Goal: Obtain resource: Obtain resource

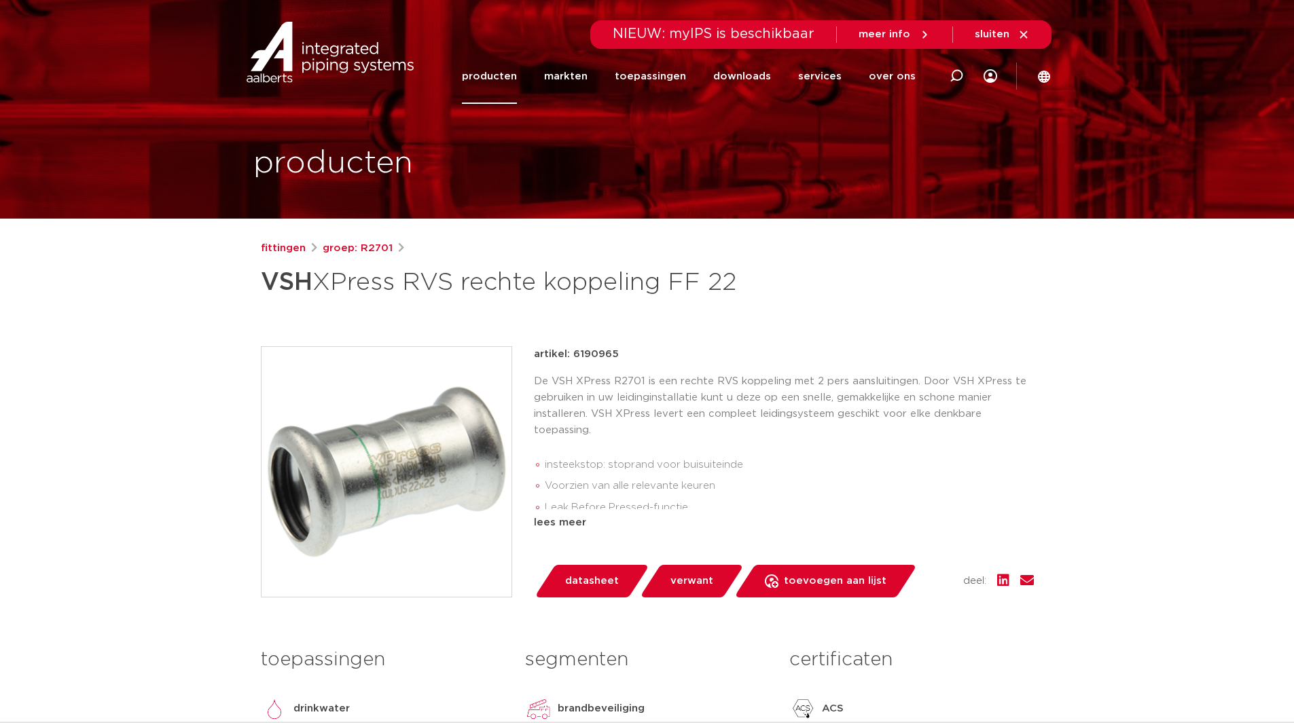
click at [496, 78] on link "producten" at bounding box center [489, 76] width 55 height 55
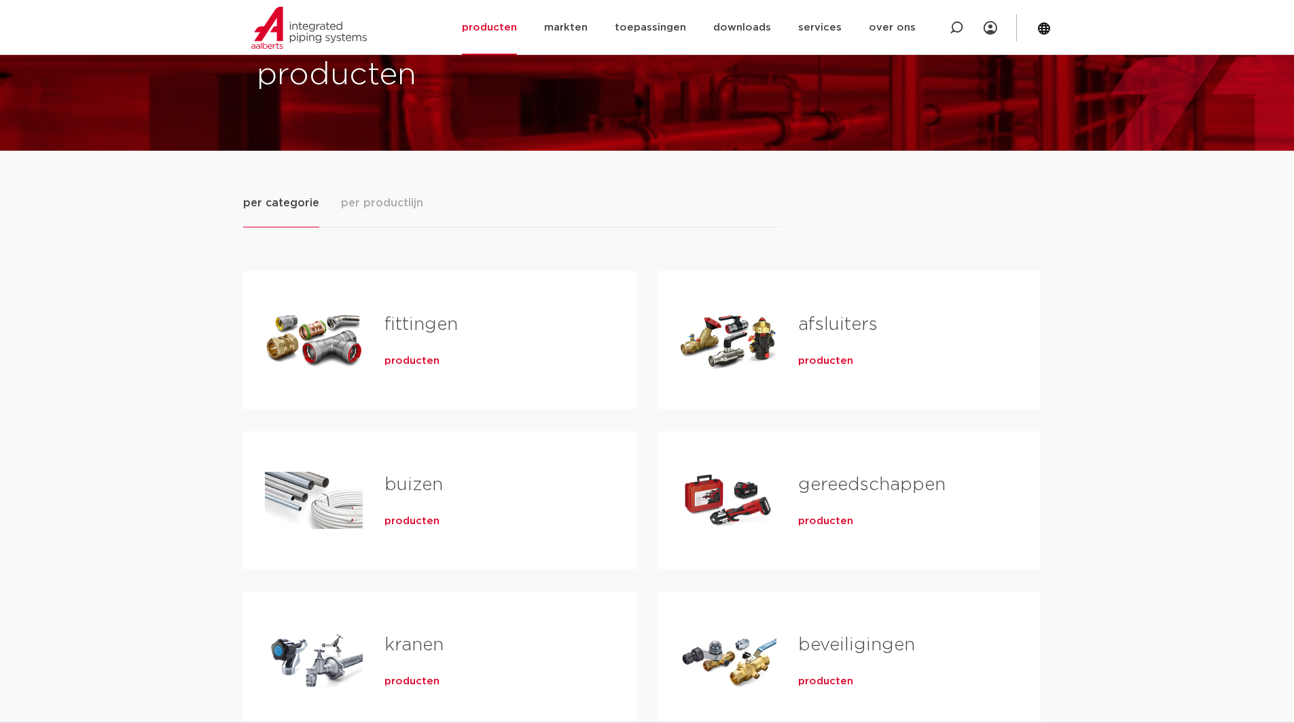
scroll to position [136, 0]
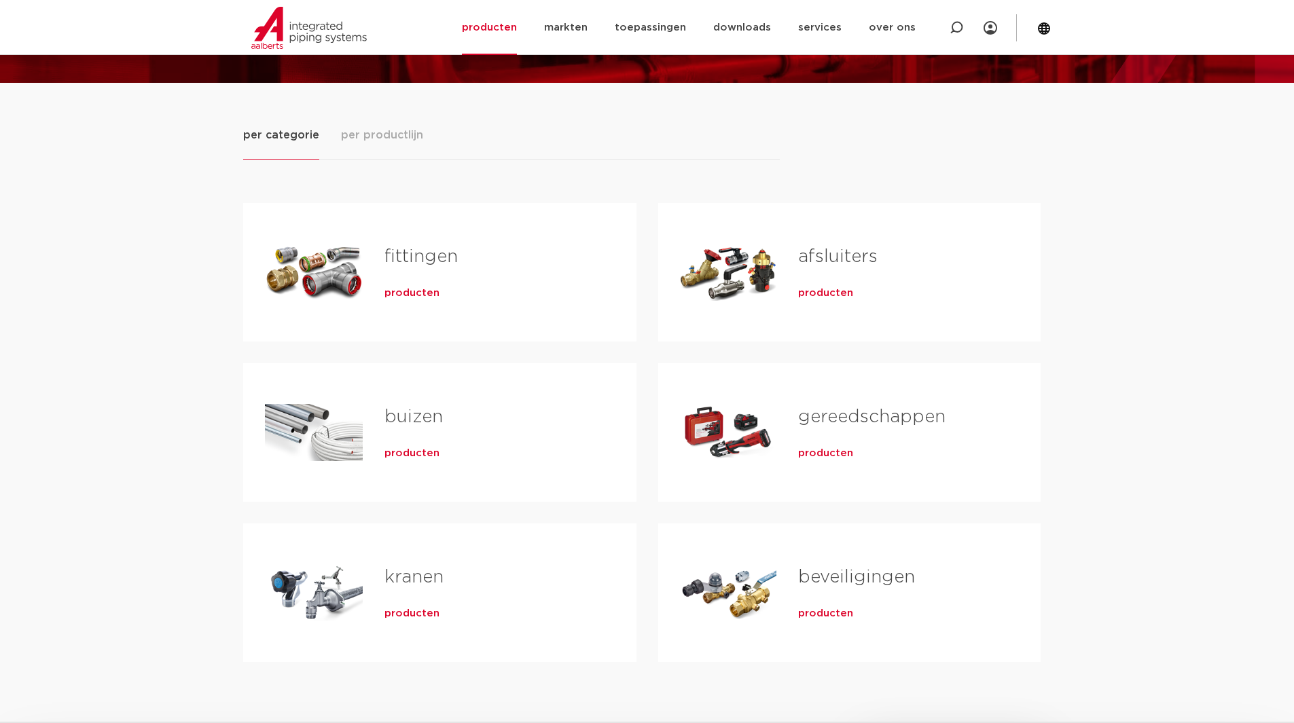
click at [411, 289] on span "producten" at bounding box center [411, 294] width 55 height 14
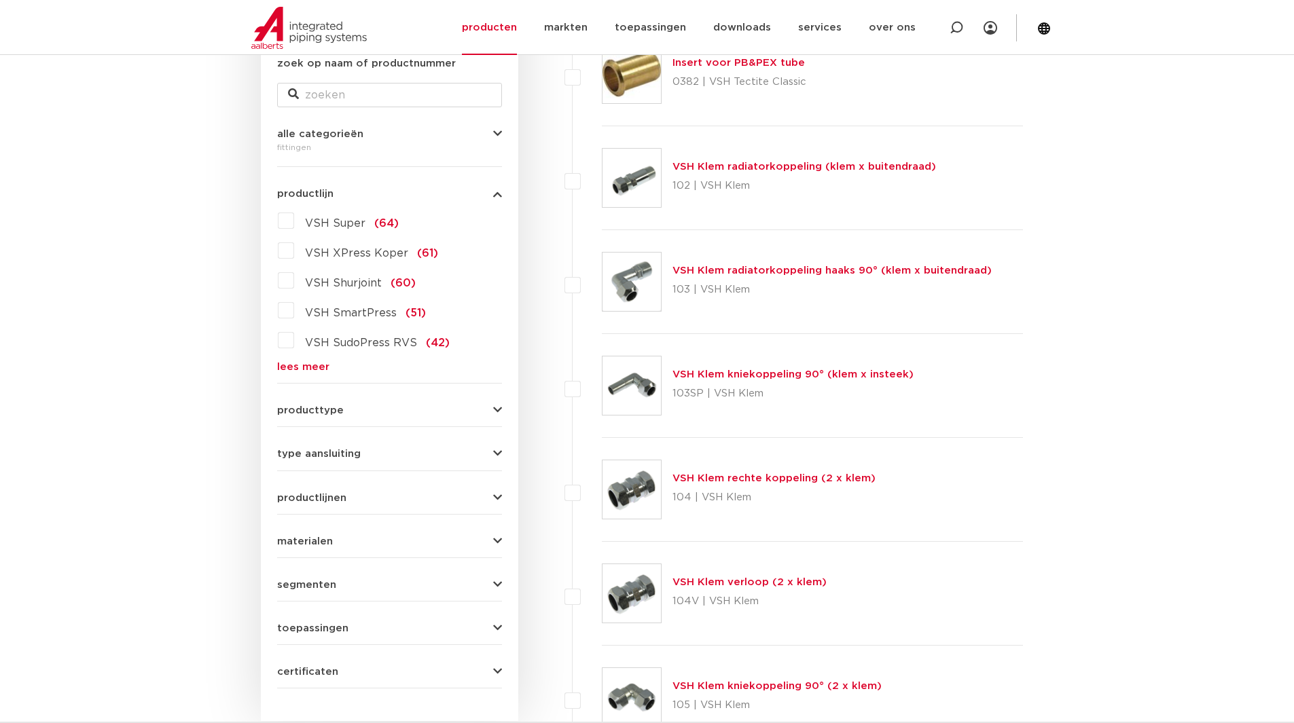
scroll to position [340, 0]
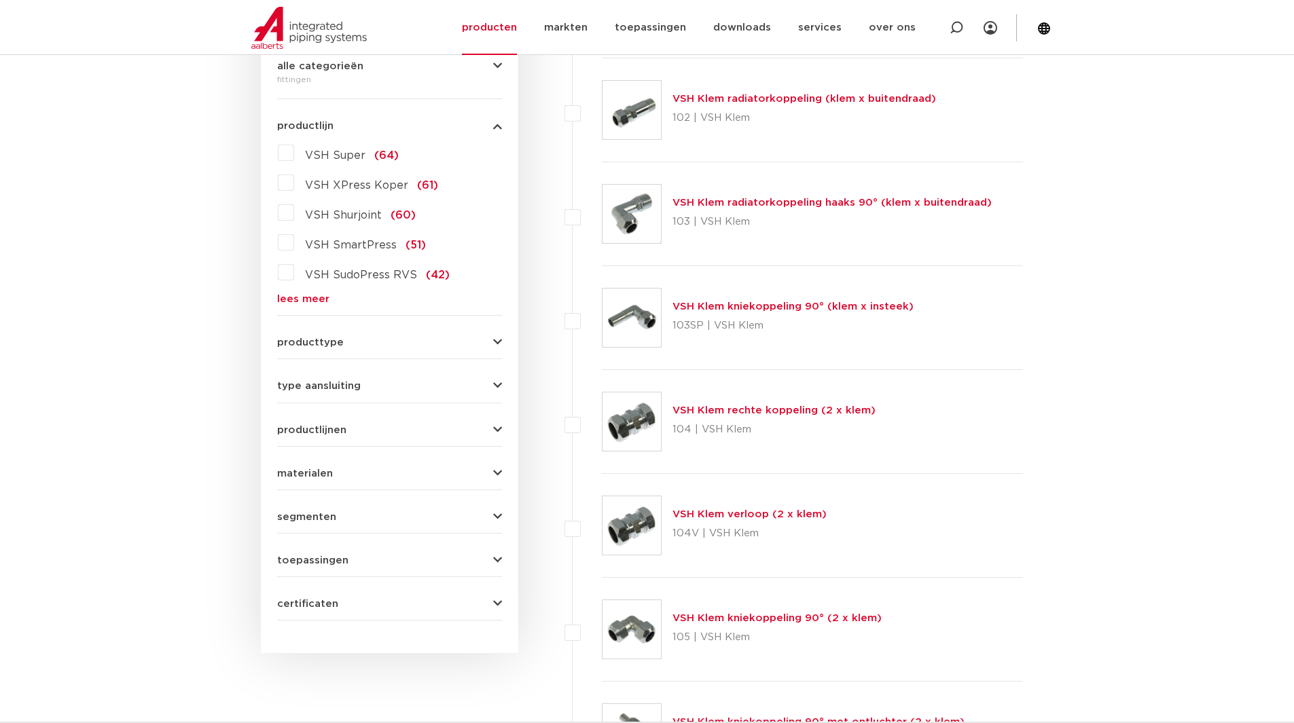
click at [372, 278] on span "VSH SudoPress RVS" at bounding box center [361, 275] width 112 height 11
click at [0, 0] on input "VSH SudoPress RVS (42)" at bounding box center [0, 0] width 0 height 0
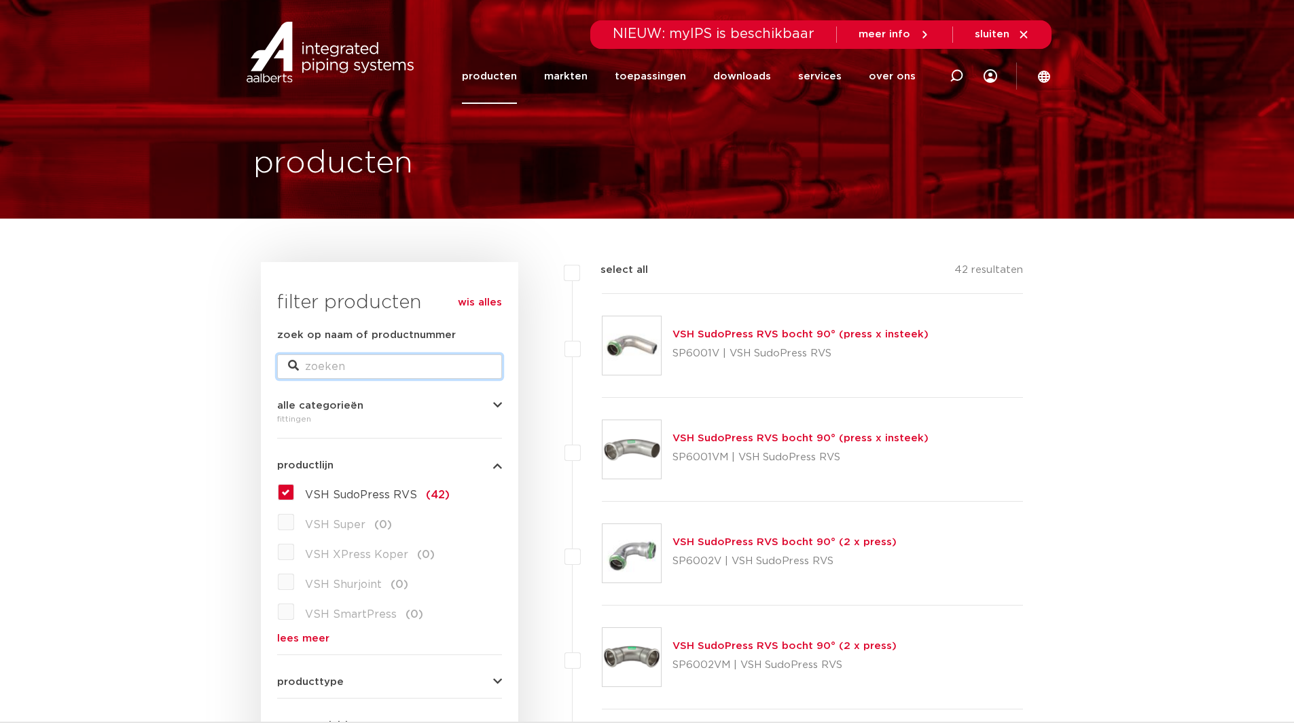
click at [342, 362] on input "zoek op naam of productnummer" at bounding box center [389, 367] width 225 height 24
type input "XPRESS GAS"
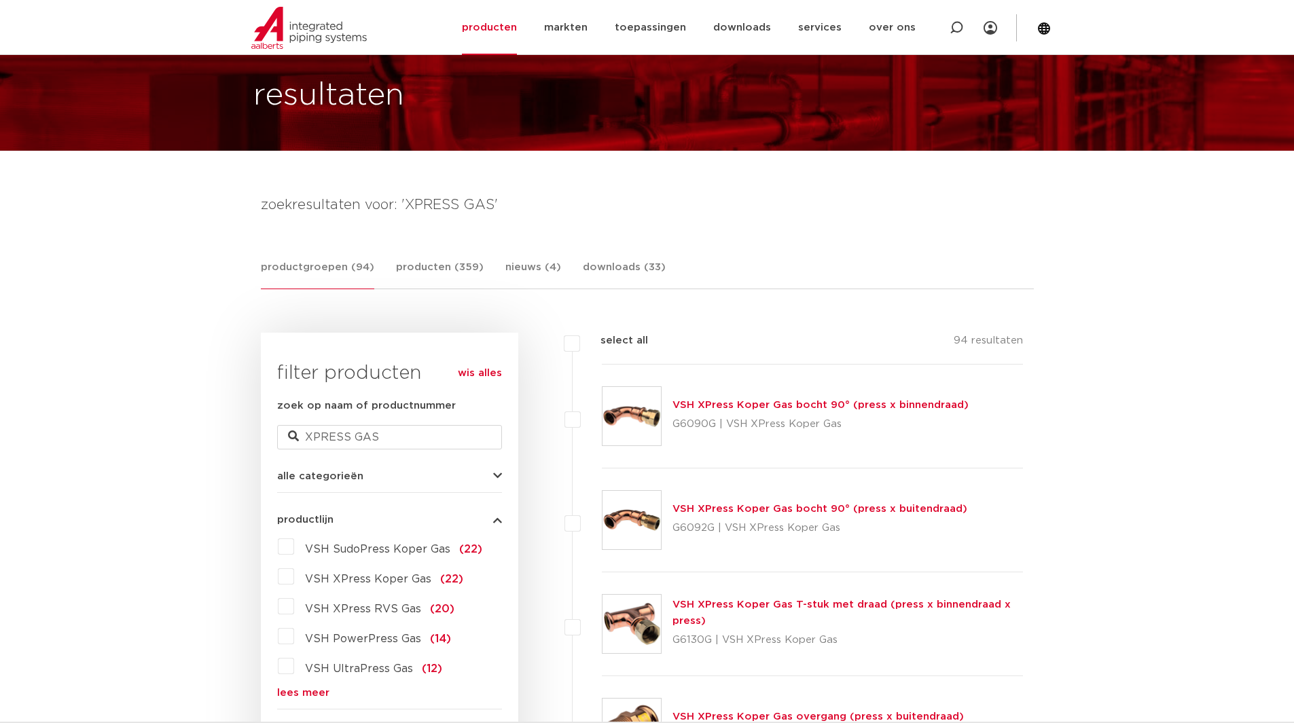
scroll to position [204, 0]
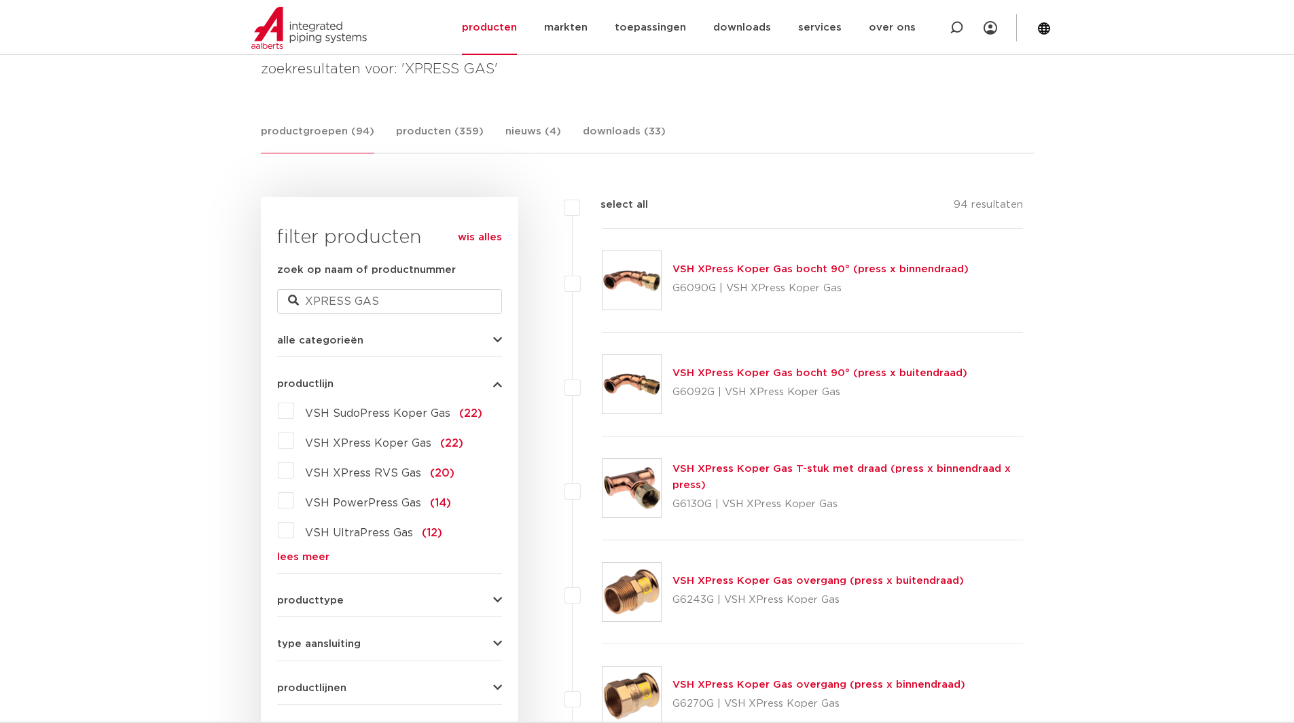
click at [333, 473] on span "VSH XPress RVS Gas" at bounding box center [363, 473] width 116 height 11
click at [0, 0] on input "VSH XPress RVS Gas (20)" at bounding box center [0, 0] width 0 height 0
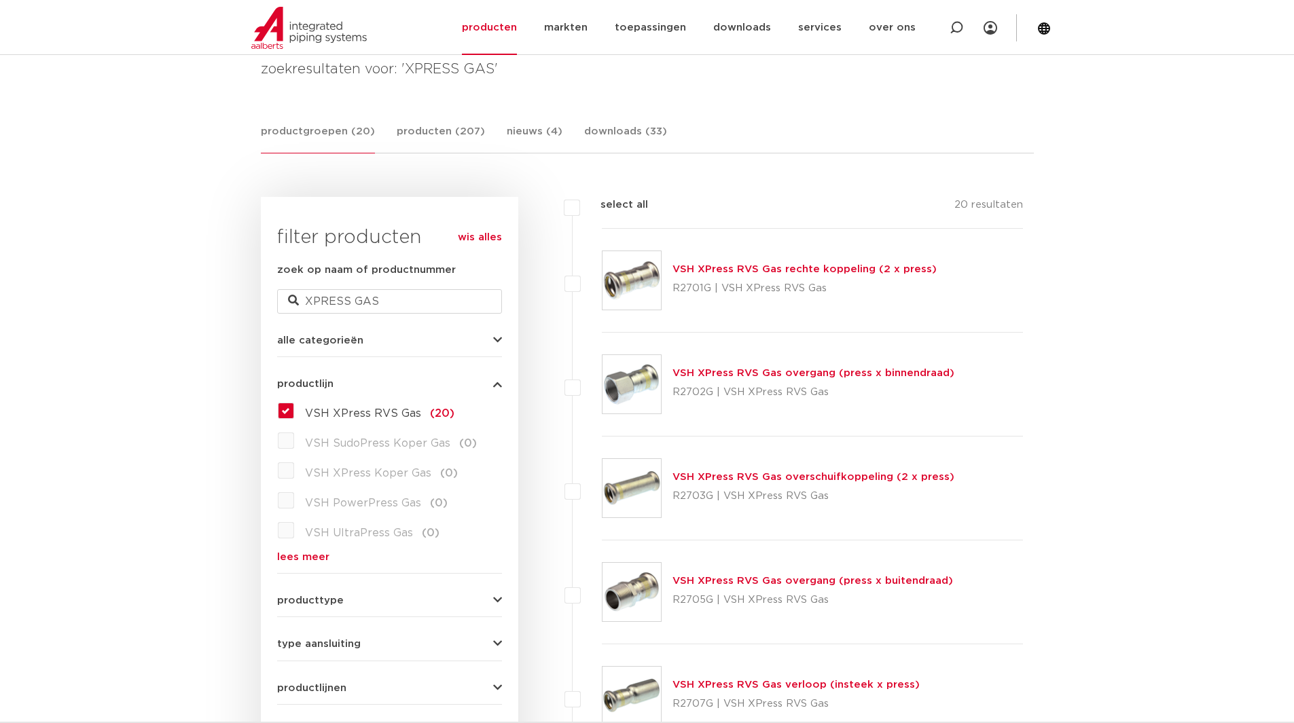
scroll to position [272, 0]
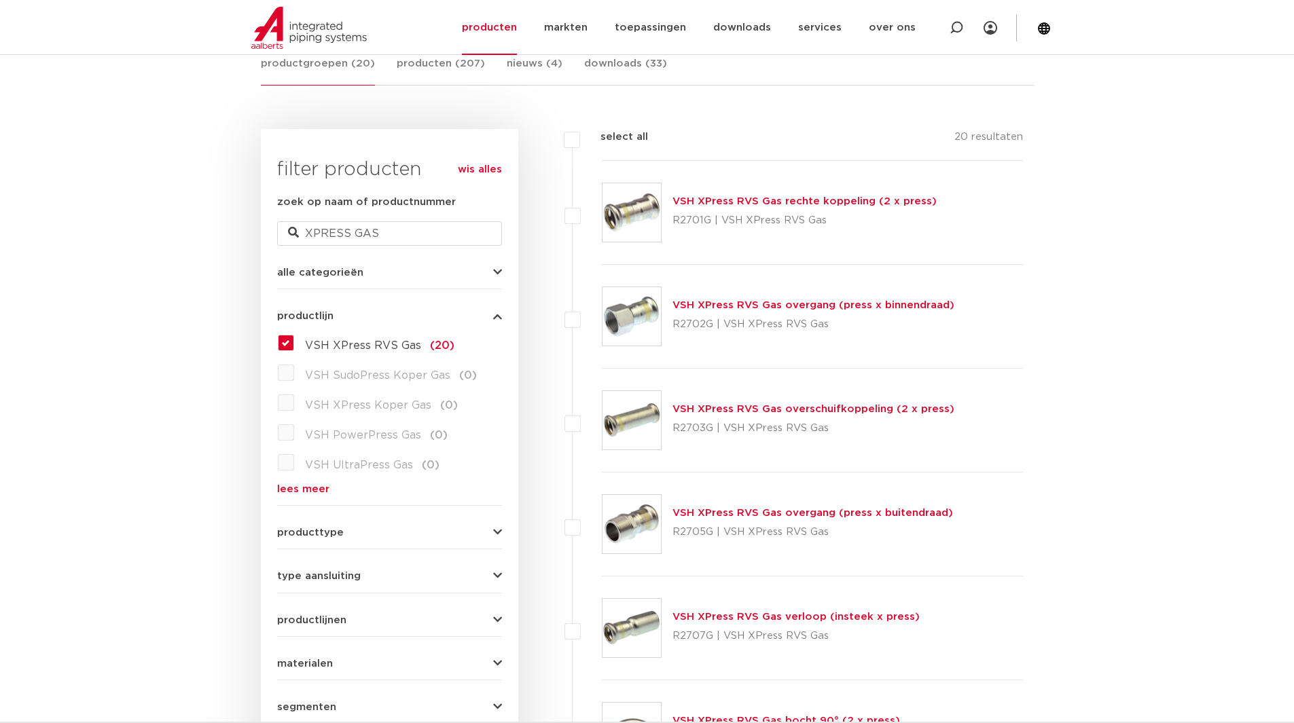
click at [728, 510] on link "VSH XPress RVS Gas overgang (press x buitendraad)" at bounding box center [812, 513] width 281 height 10
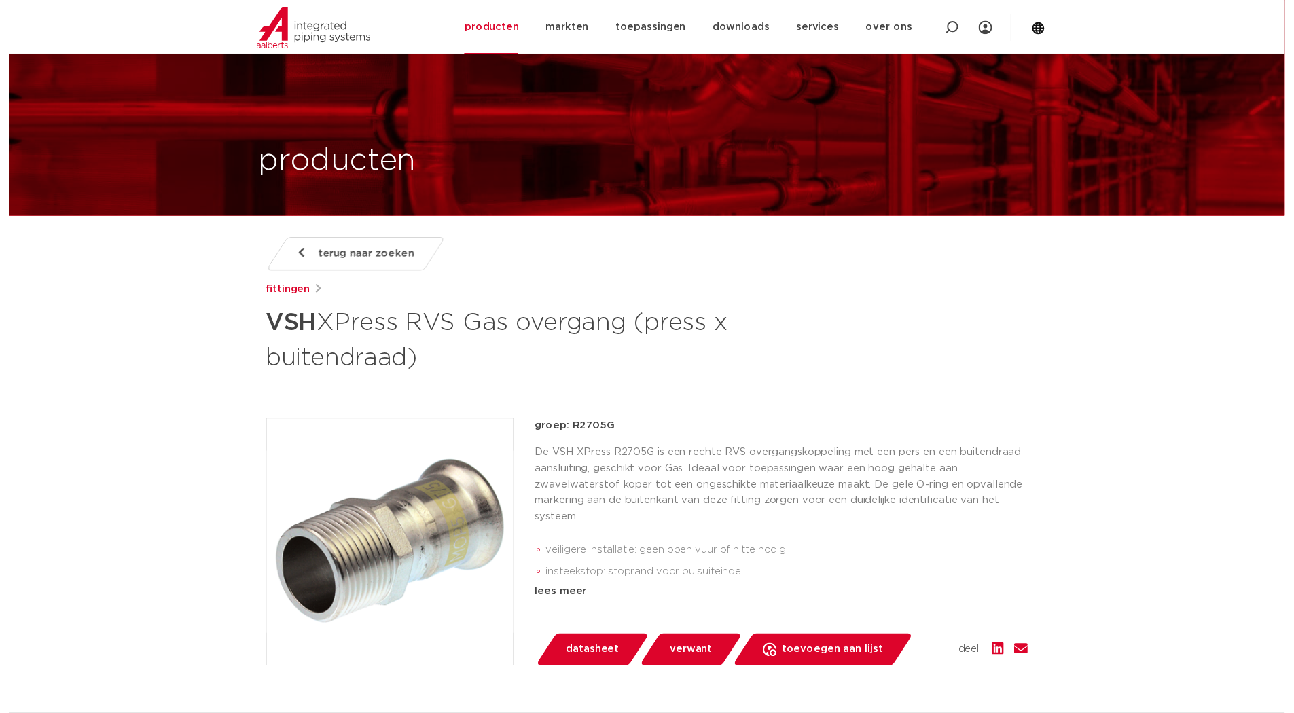
scroll to position [204, 0]
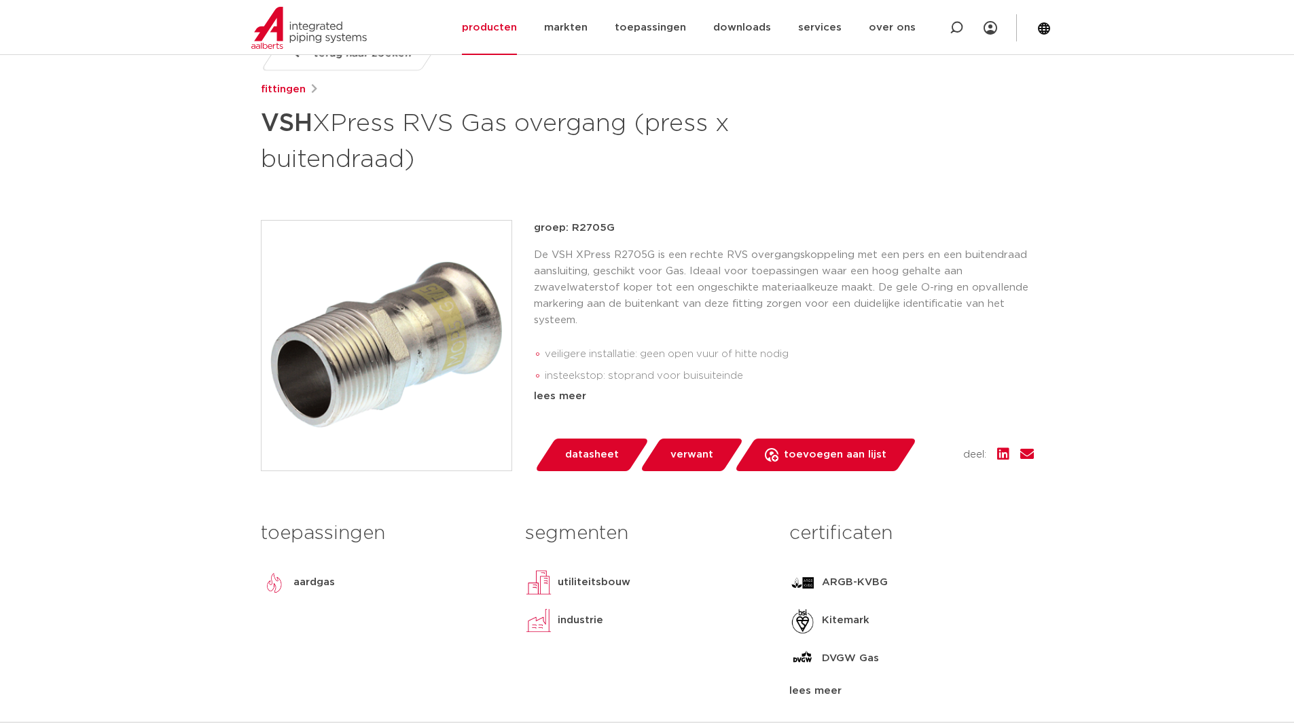
click at [579, 453] on span "datasheet" at bounding box center [592, 455] width 54 height 22
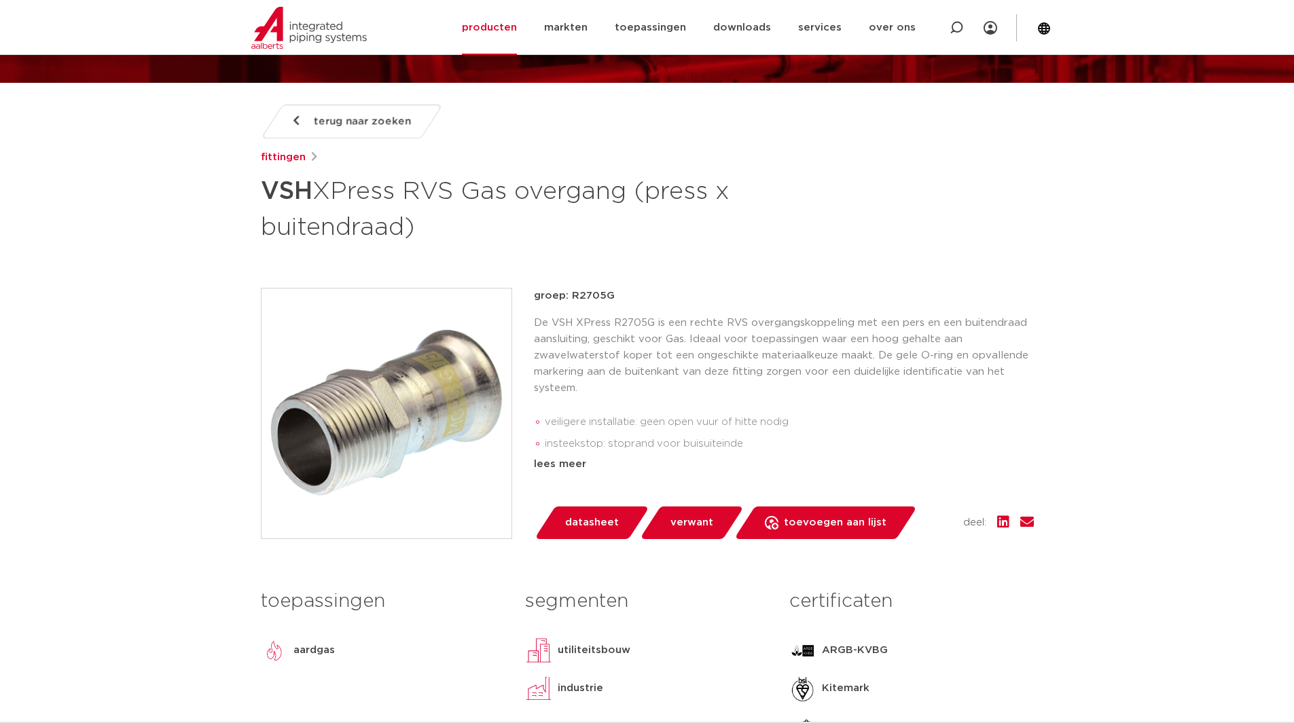
scroll to position [68, 0]
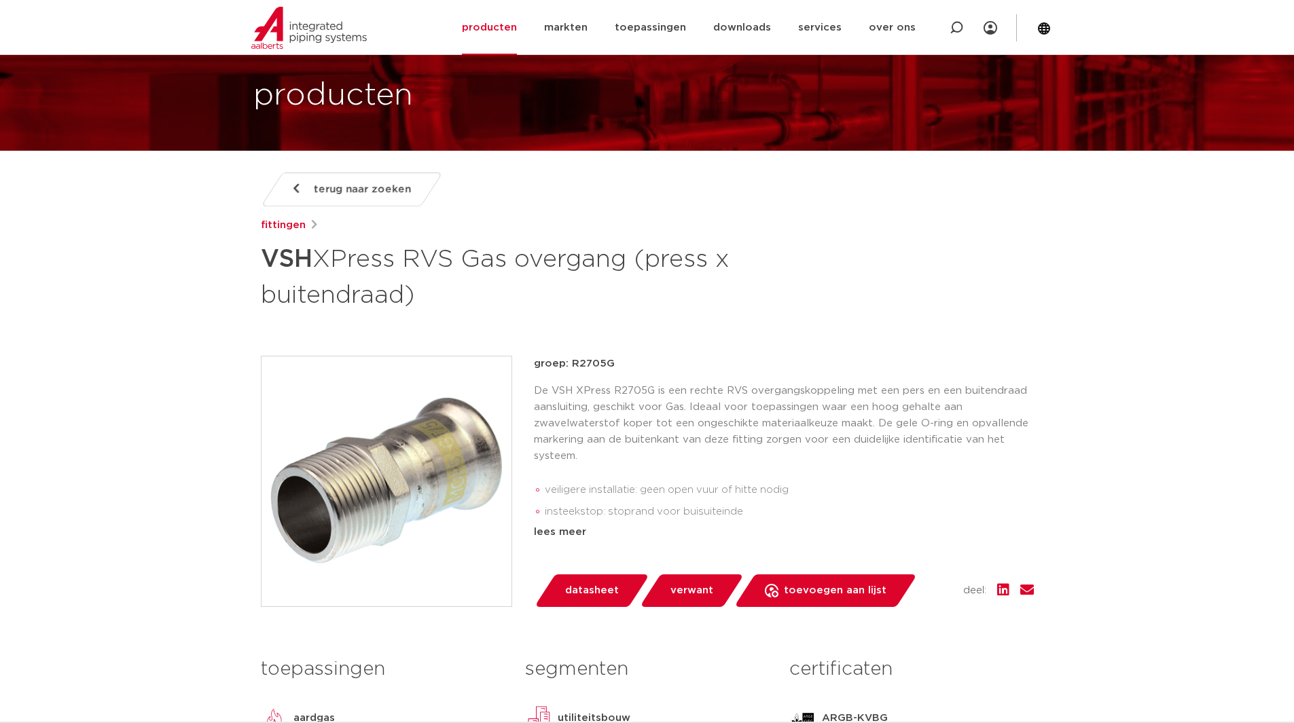
click at [342, 190] on span "terug naar zoeken" at bounding box center [362, 190] width 97 height 22
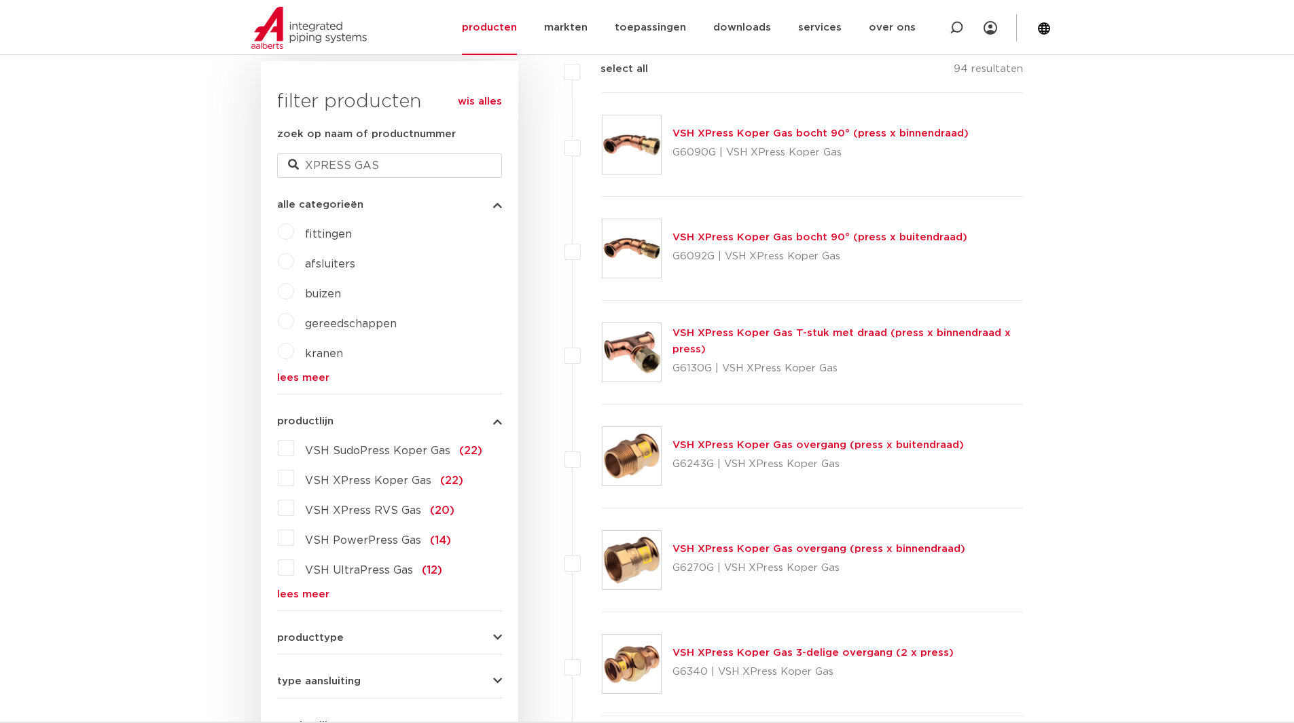
scroll to position [611, 0]
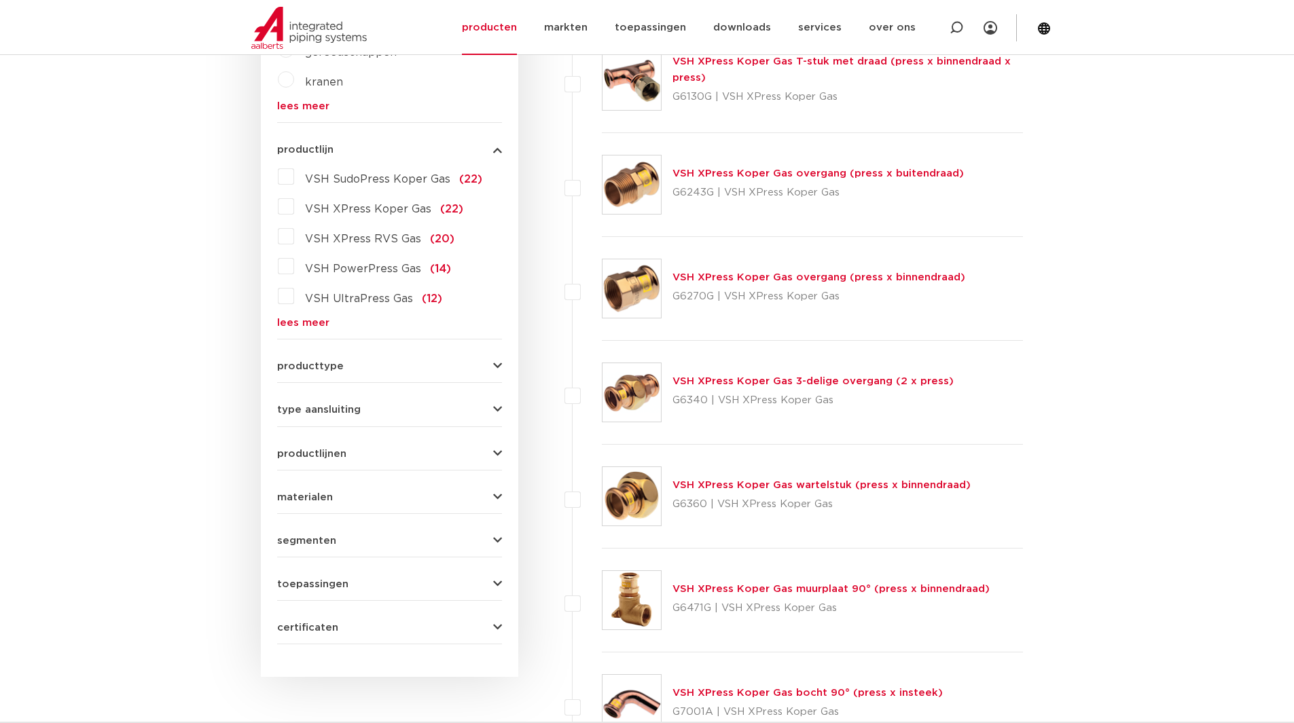
click at [371, 238] on span "VSH XPress RVS Gas" at bounding box center [363, 239] width 116 height 11
click at [0, 0] on input "VSH XPress RVS Gas (20)" at bounding box center [0, 0] width 0 height 0
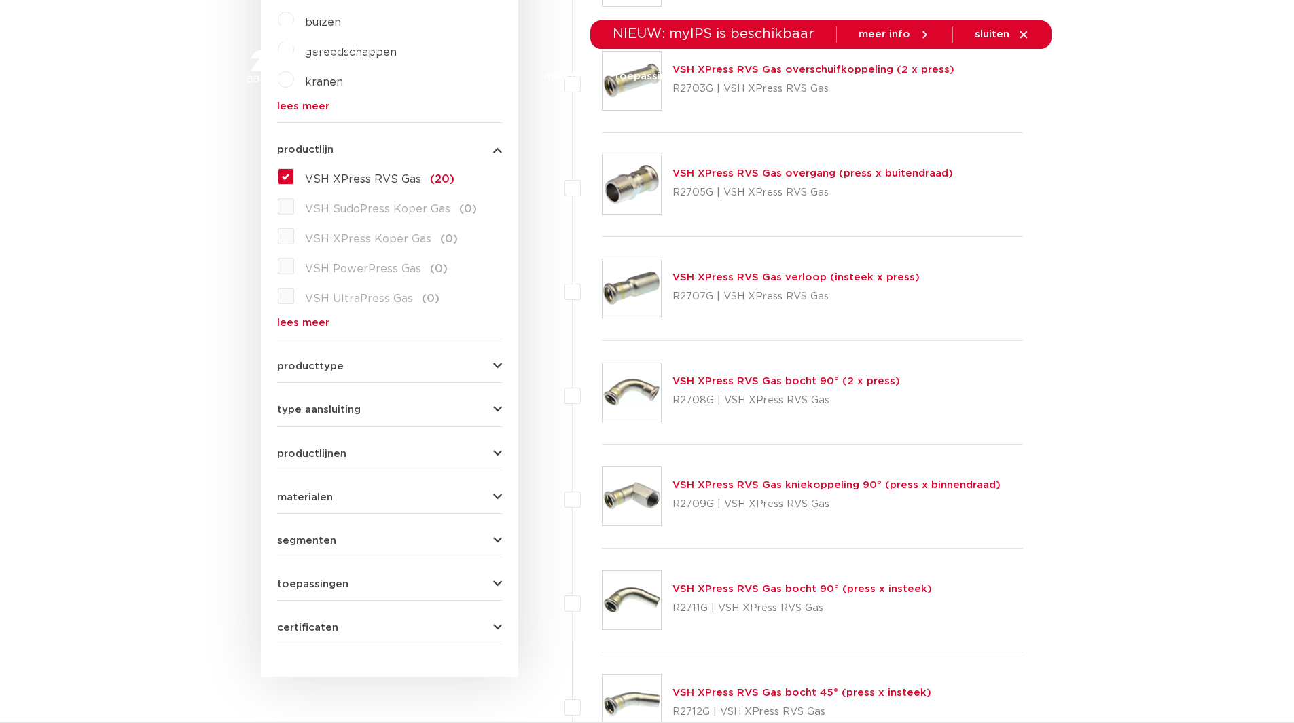
click at [751, 382] on link "VSH XPress RVS Gas bocht 90° (2 x press)" at bounding box center [786, 381] width 228 height 10
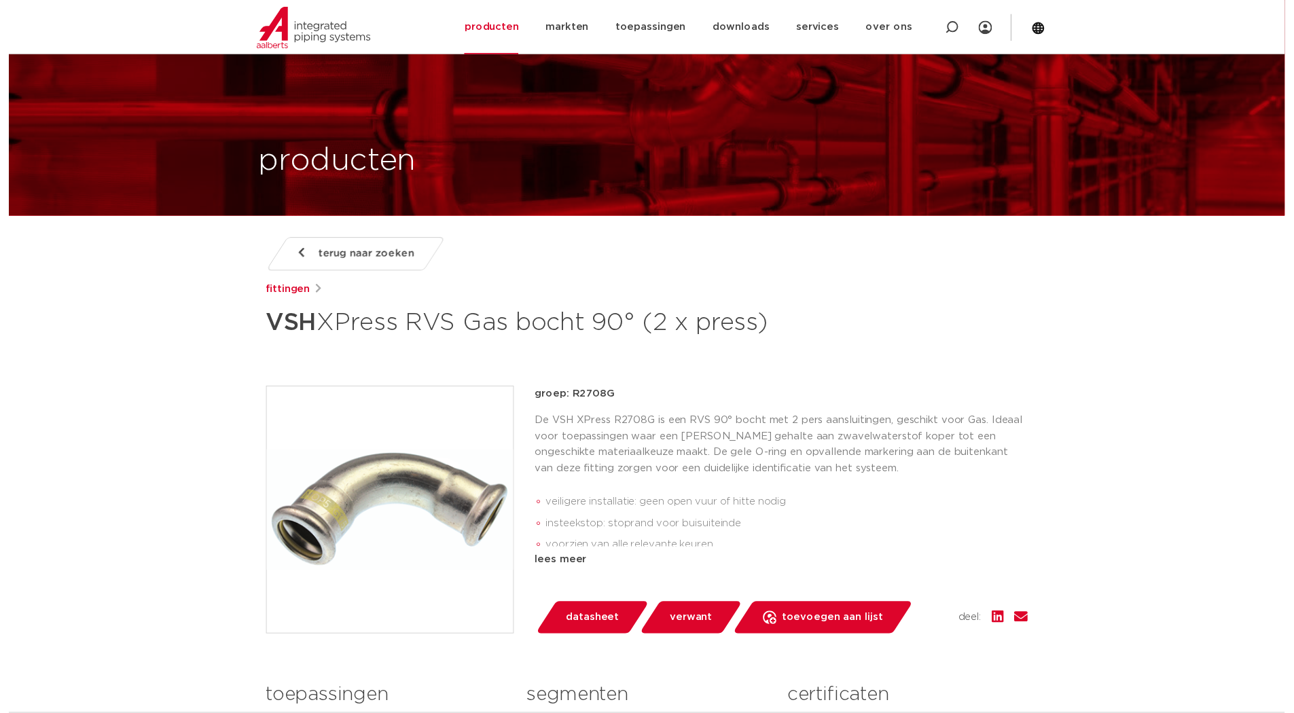
scroll to position [204, 0]
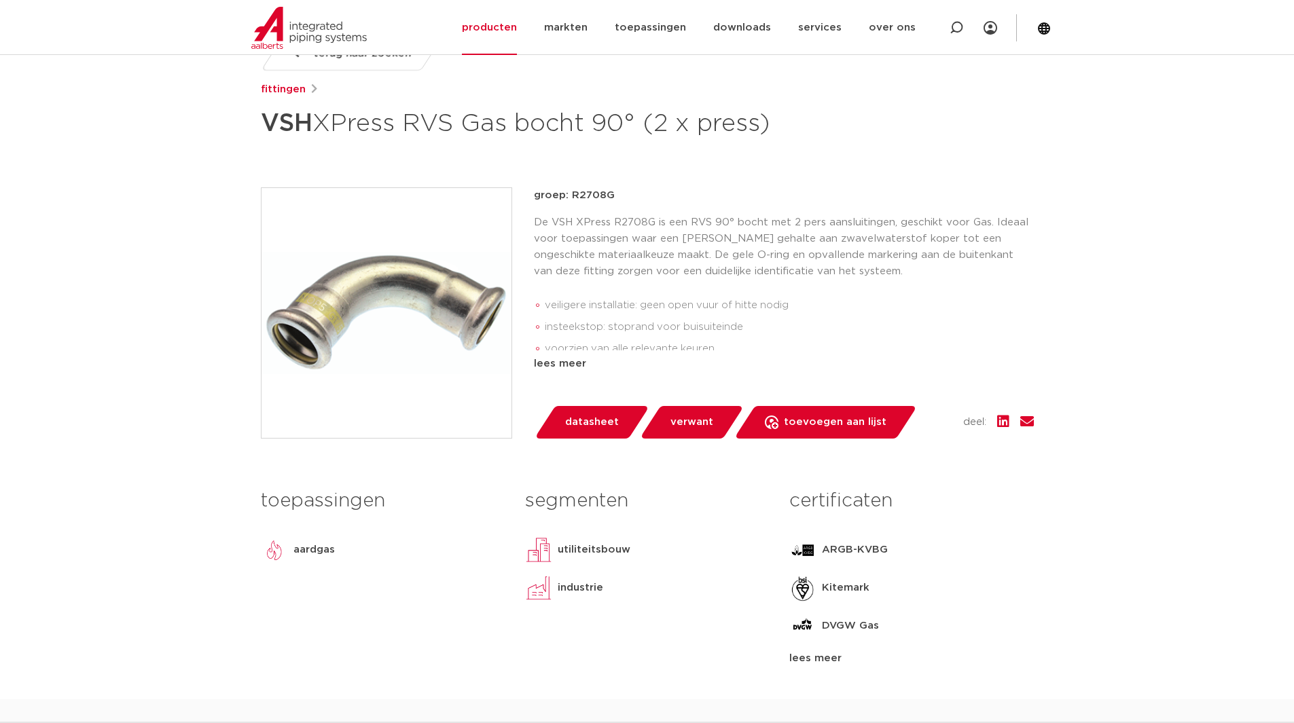
click at [586, 433] on span "datasheet" at bounding box center [592, 423] width 54 height 22
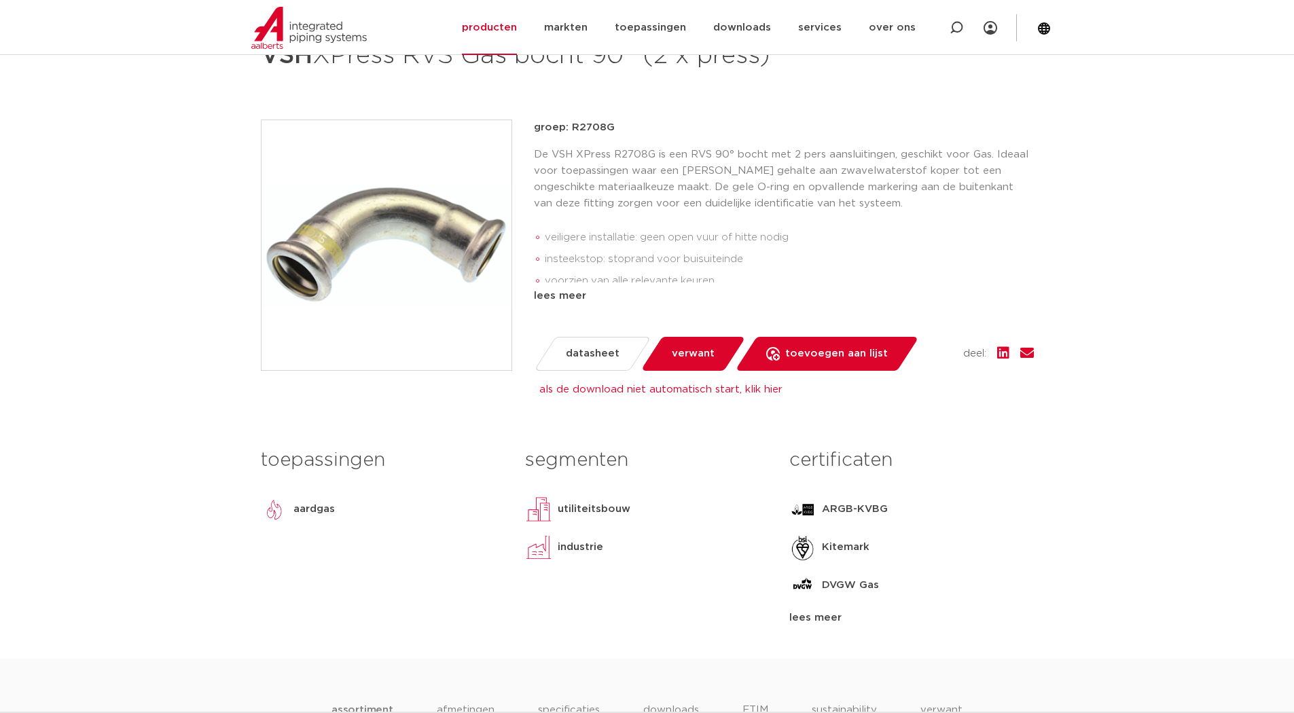
scroll to position [340, 0]
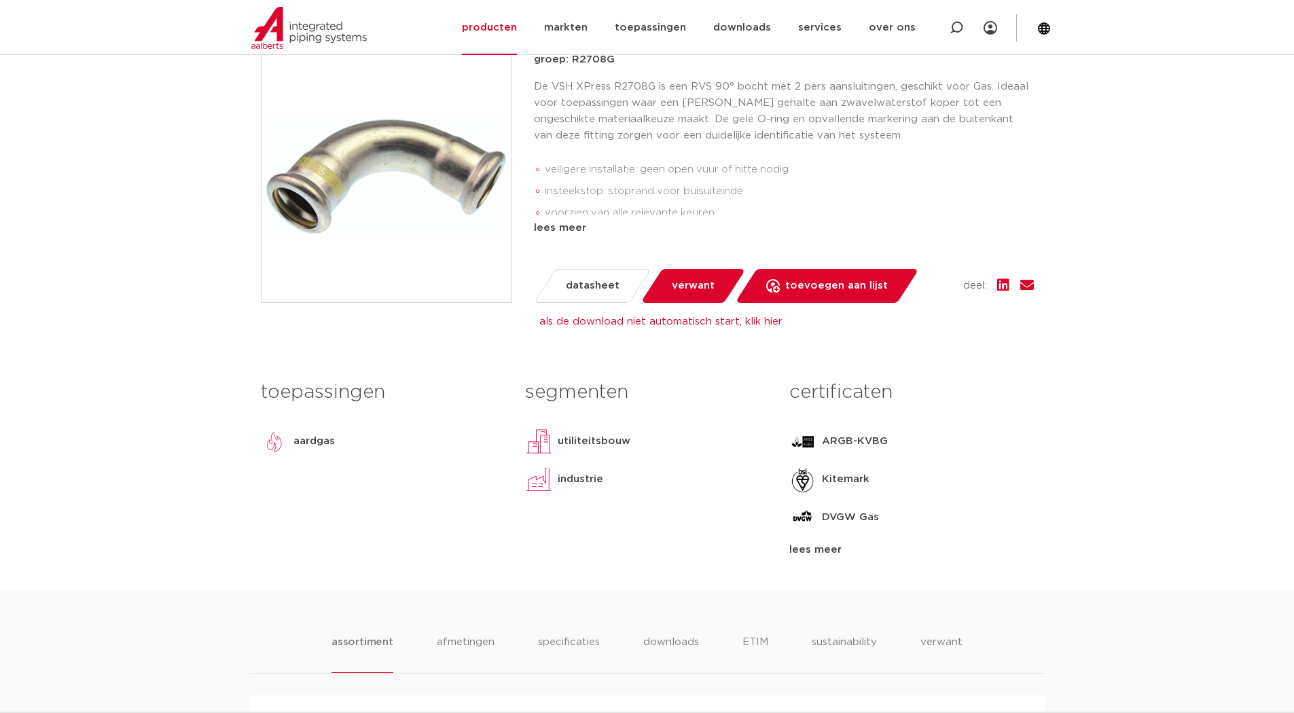
click at [591, 297] on span "datasheet" at bounding box center [593, 286] width 54 height 22
click at [606, 327] on link "als de download niet automatisch start, klik hier" at bounding box center [660, 322] width 243 height 10
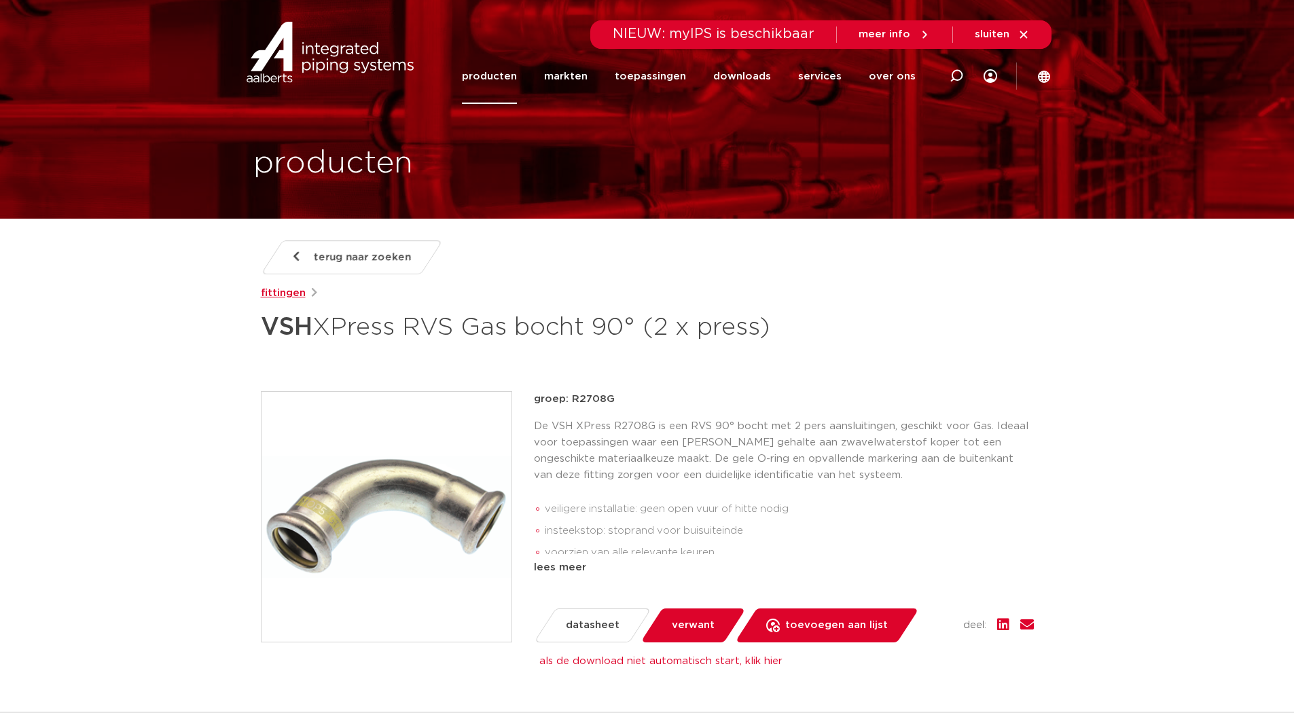
click at [291, 293] on link "fittingen" at bounding box center [283, 293] width 45 height 16
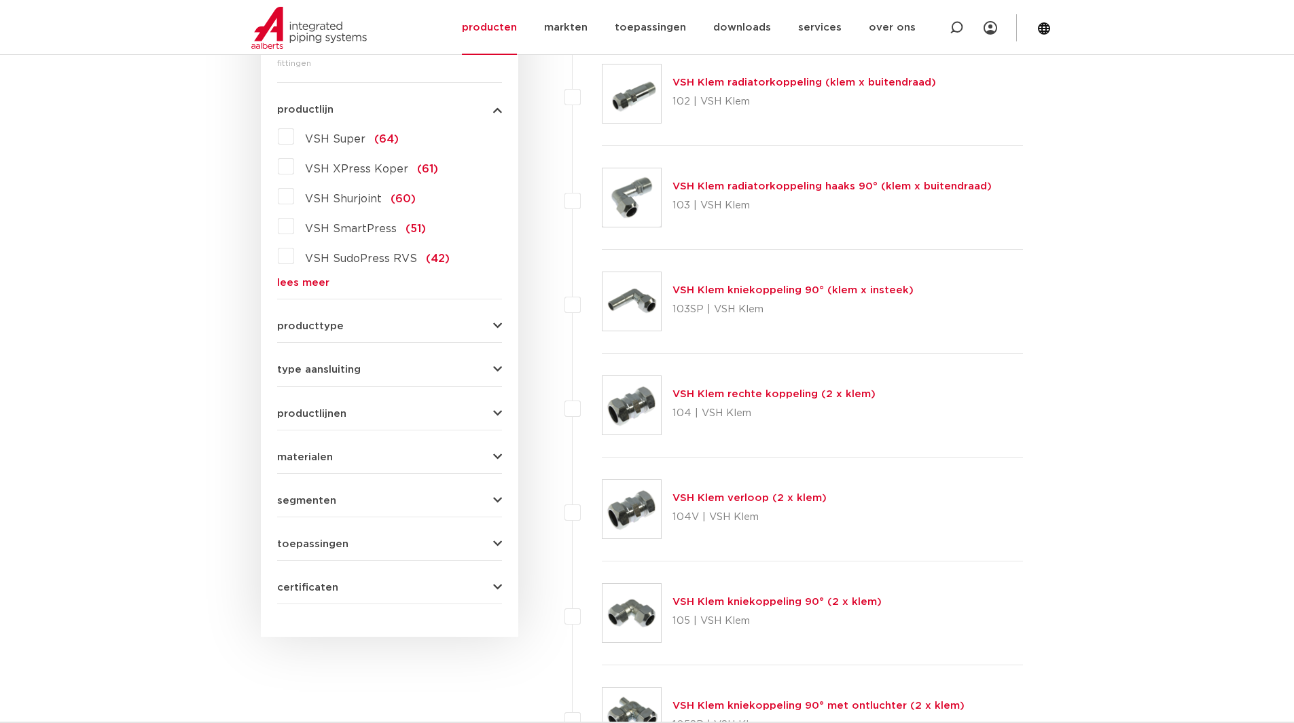
scroll to position [288, 0]
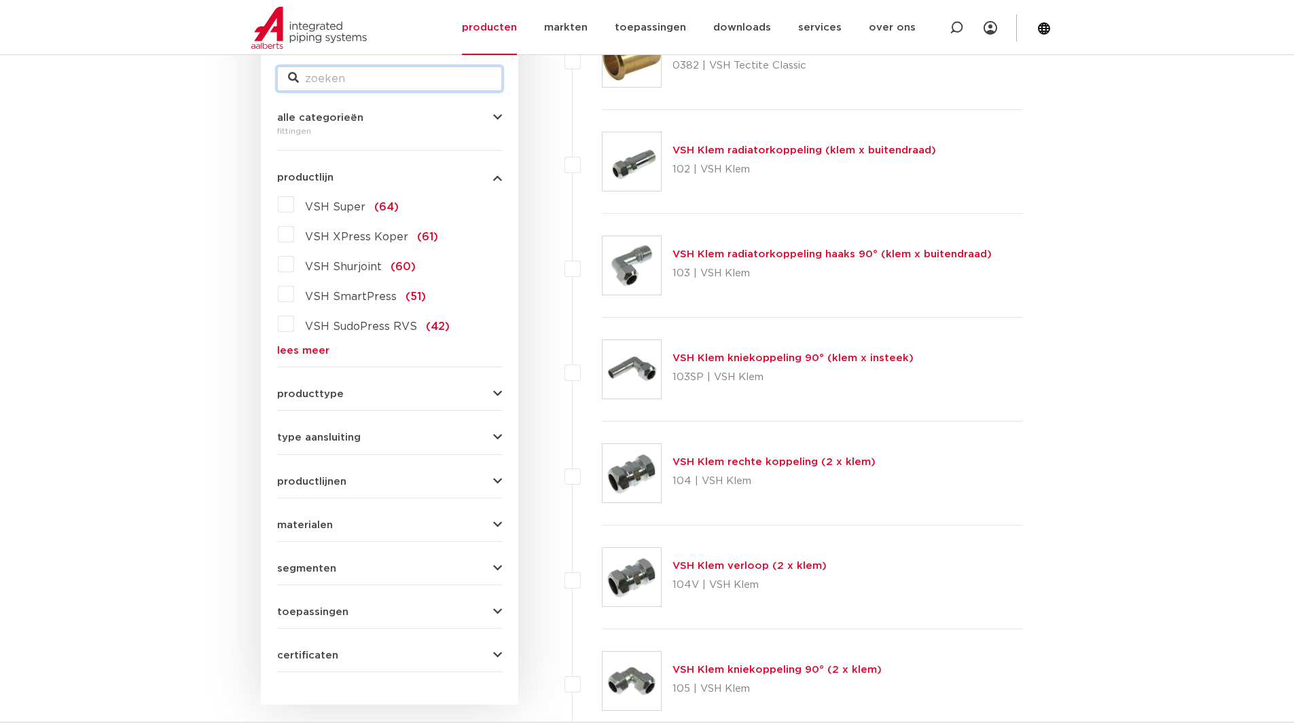
click at [353, 73] on input "zoek op naam of productnummer" at bounding box center [389, 79] width 225 height 24
type input "XPRESS GAS"
click at [444, 77] on input "XPRESS GAS" at bounding box center [389, 79] width 225 height 24
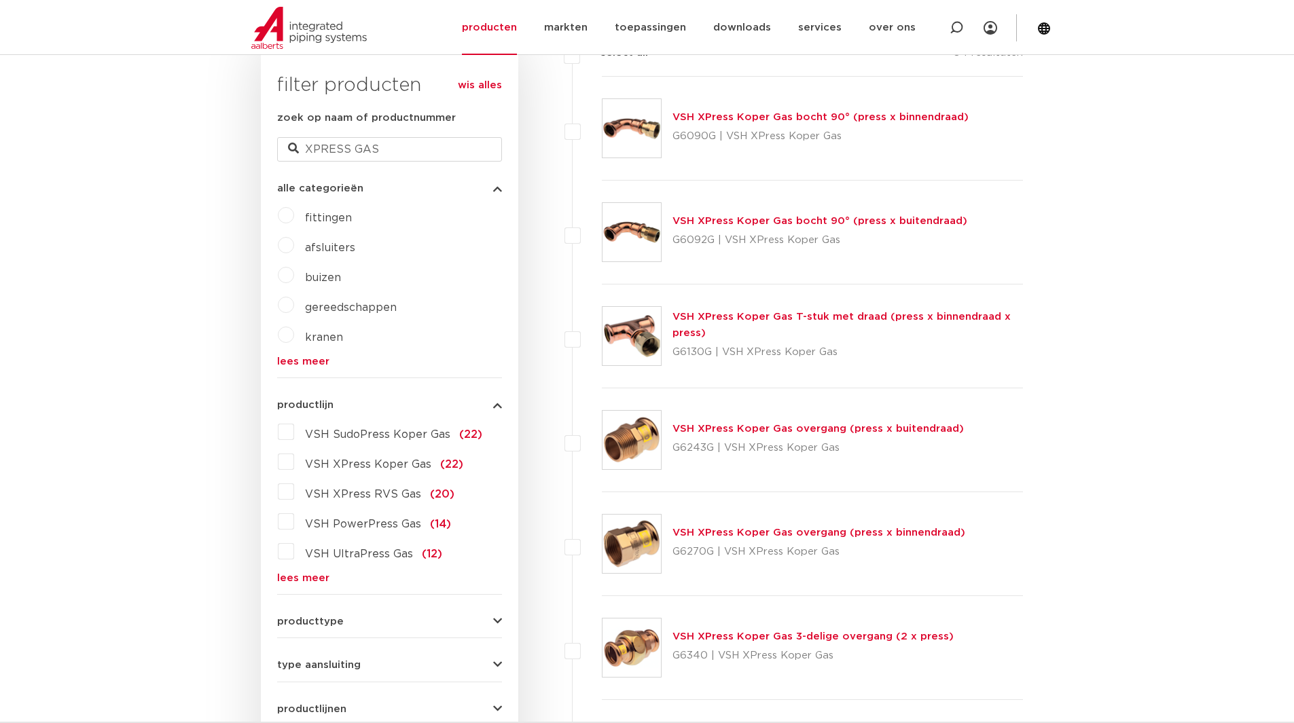
scroll to position [424, 0]
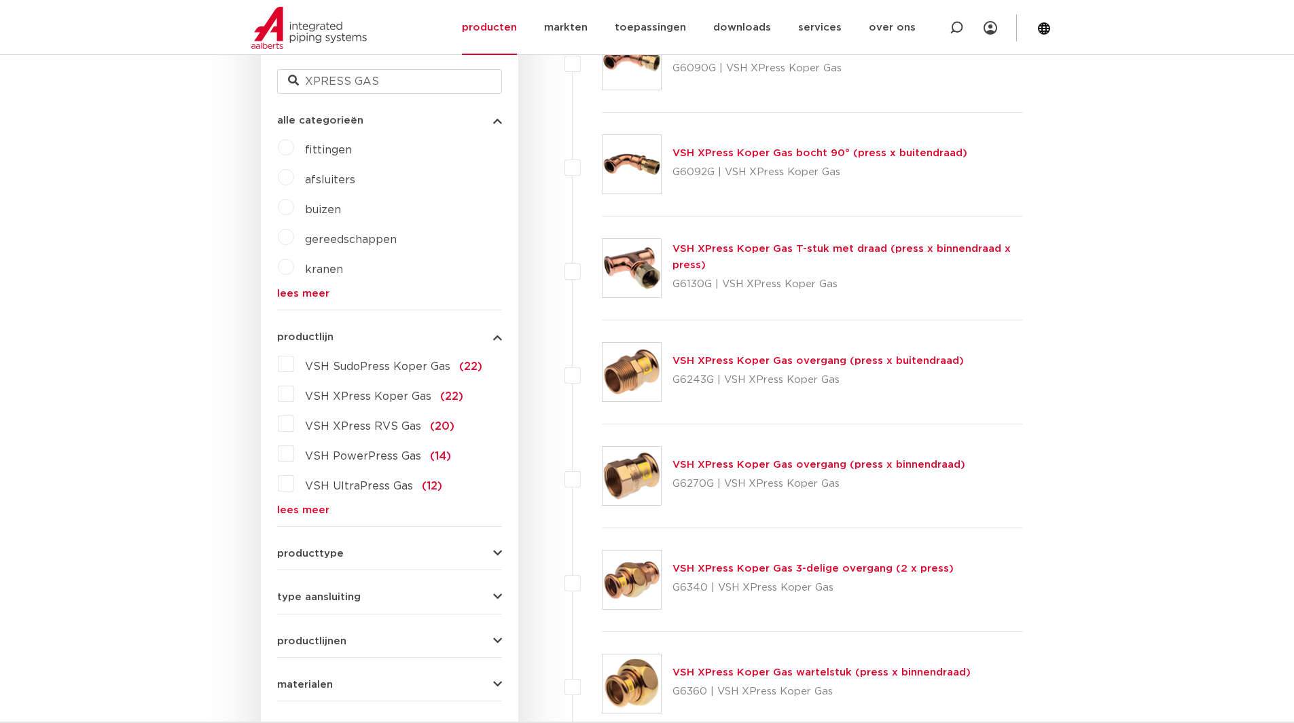
click at [395, 427] on span "VSH XPress RVS Gas" at bounding box center [363, 426] width 116 height 11
click at [0, 0] on input "VSH XPress RVS Gas (20)" at bounding box center [0, 0] width 0 height 0
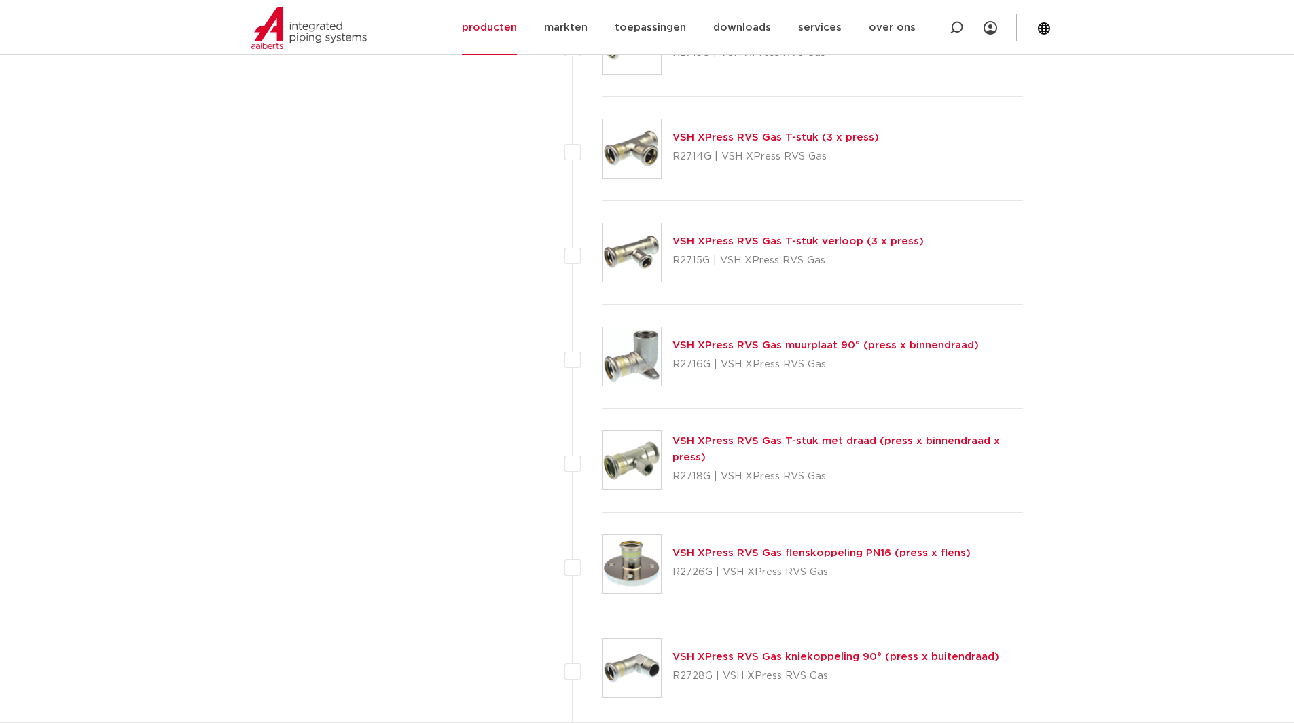
scroll to position [1443, 0]
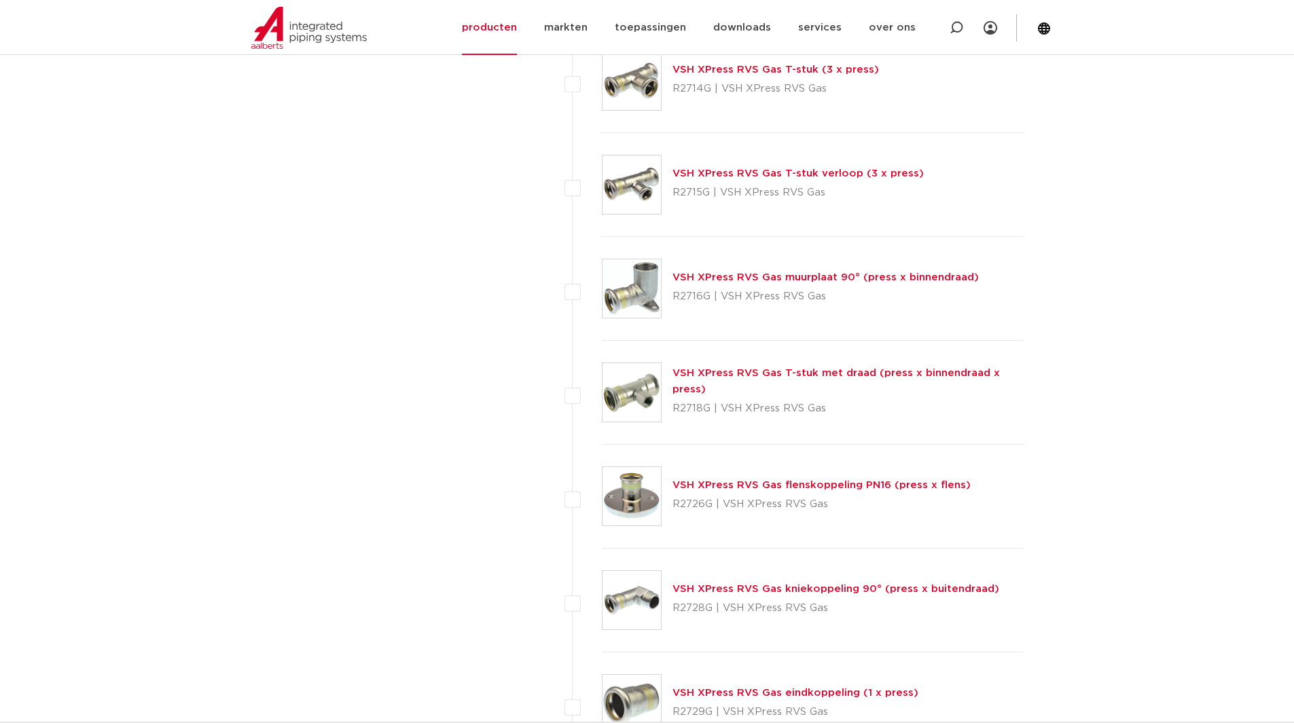
click at [727, 486] on link "VSH XPress RVS Gas flenskoppeling PN16 (press x flens)" at bounding box center [821, 485] width 298 height 10
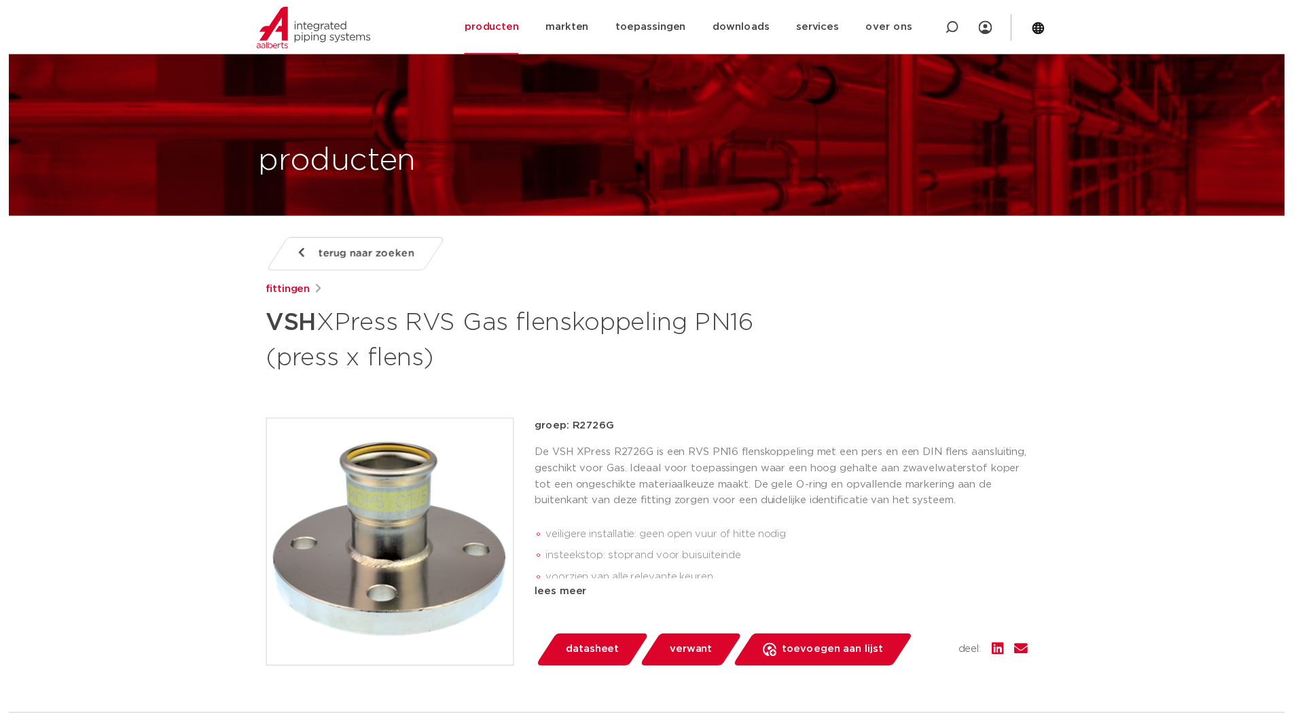
scroll to position [204, 0]
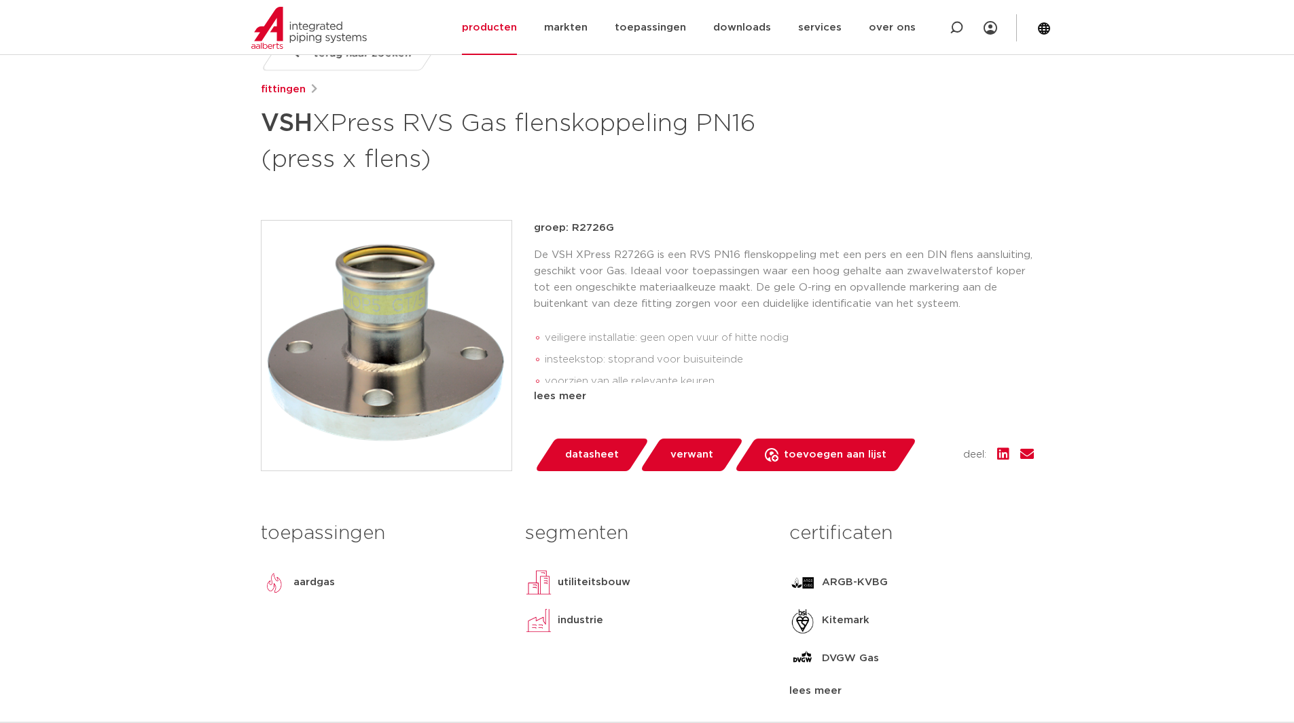
click at [594, 452] on span "datasheet" at bounding box center [592, 455] width 54 height 22
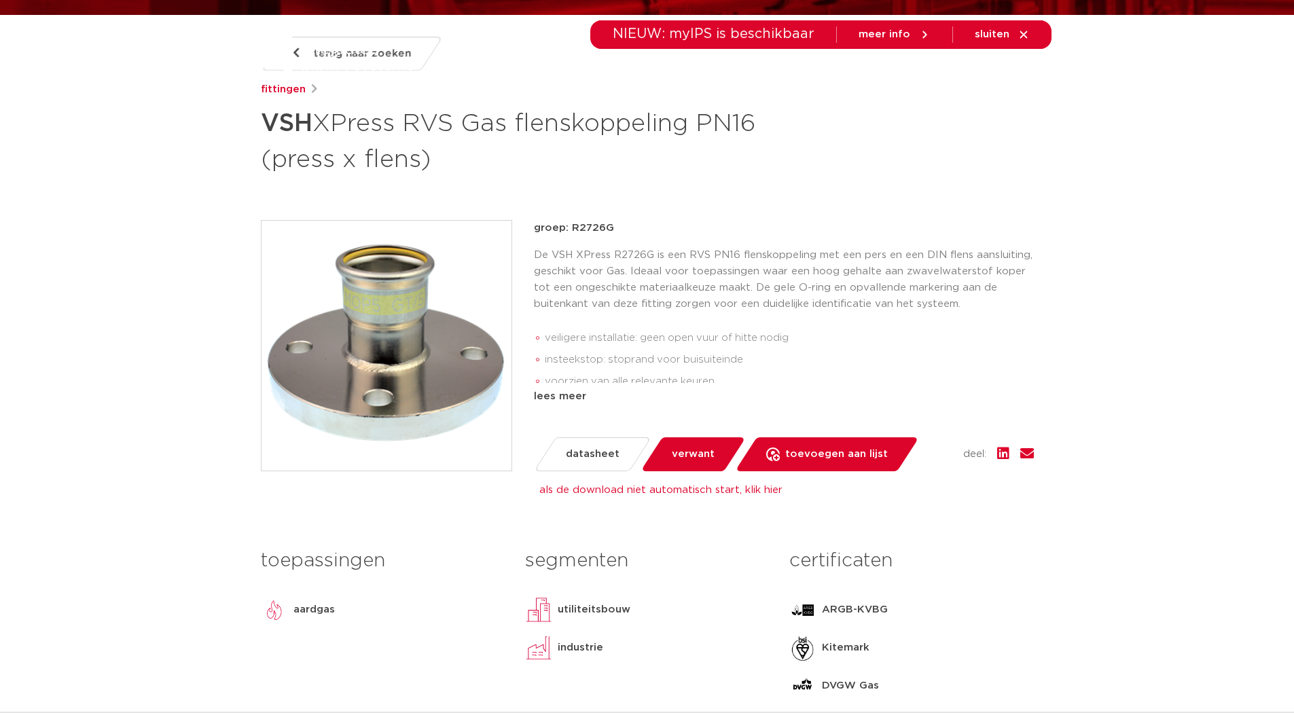
scroll to position [0, 0]
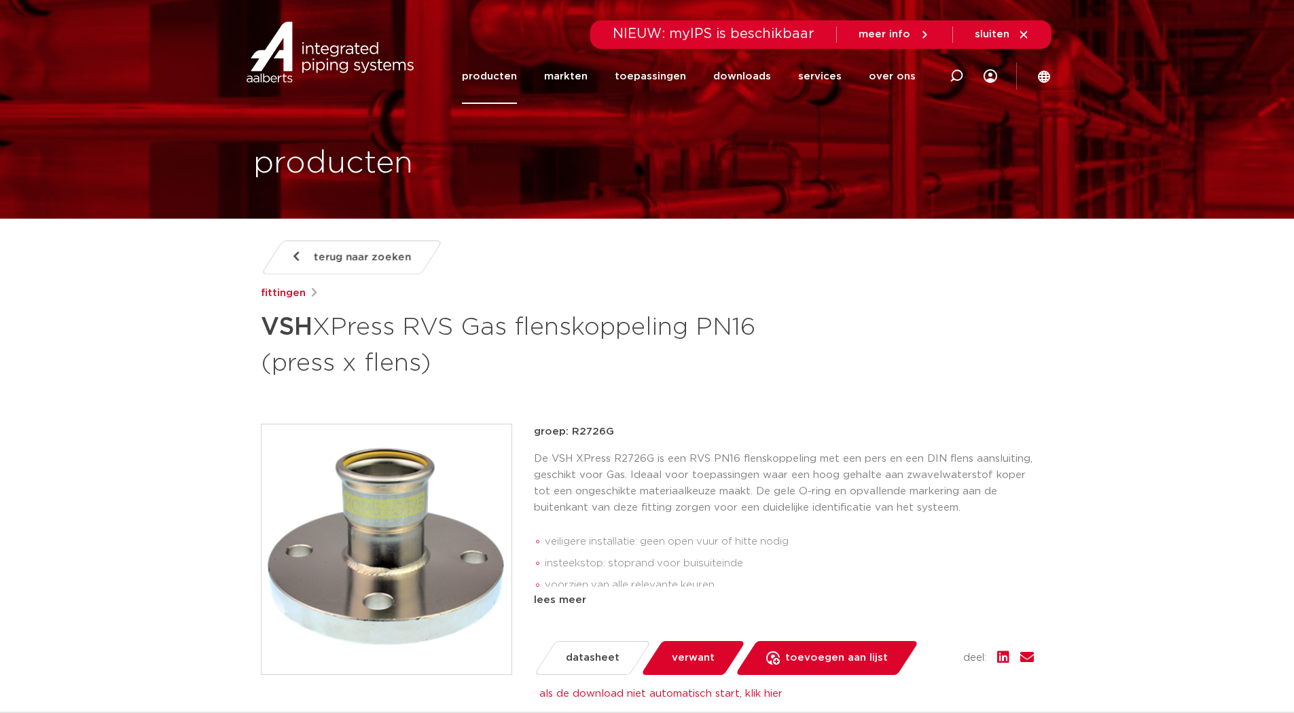
click at [299, 256] on icon at bounding box center [296, 256] width 7 height 11
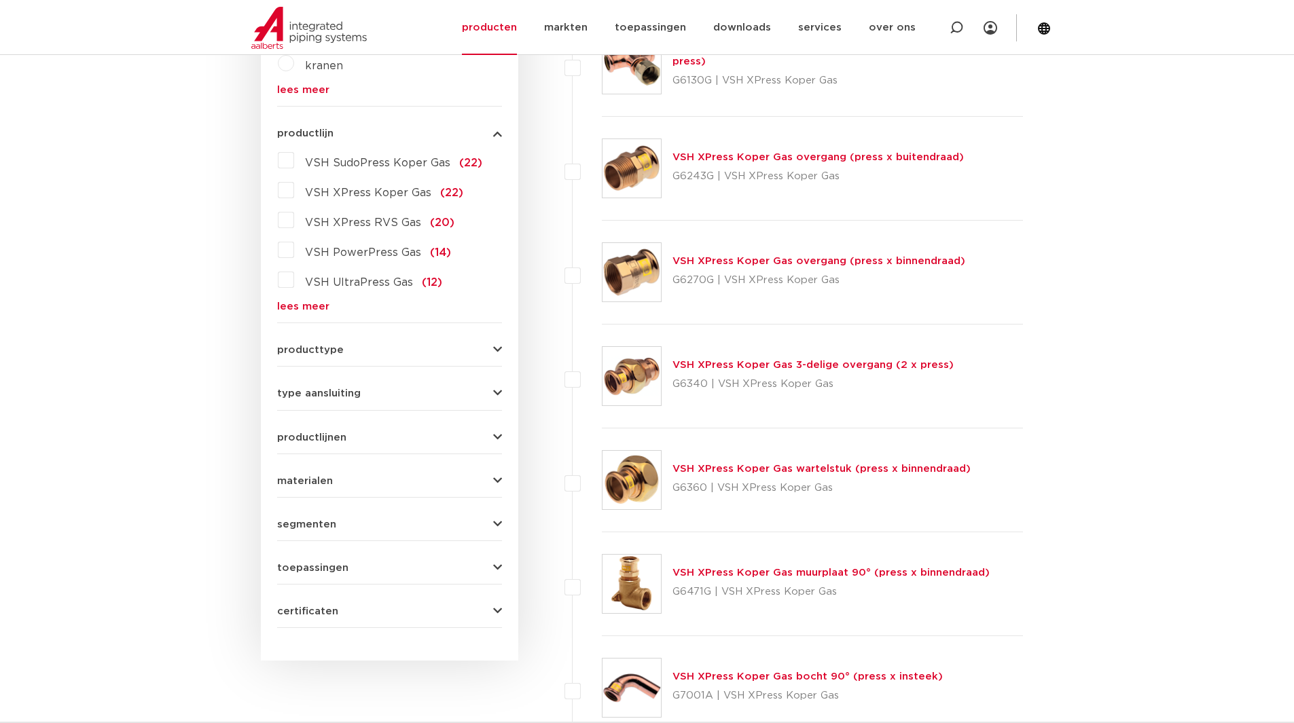
scroll to position [424, 0]
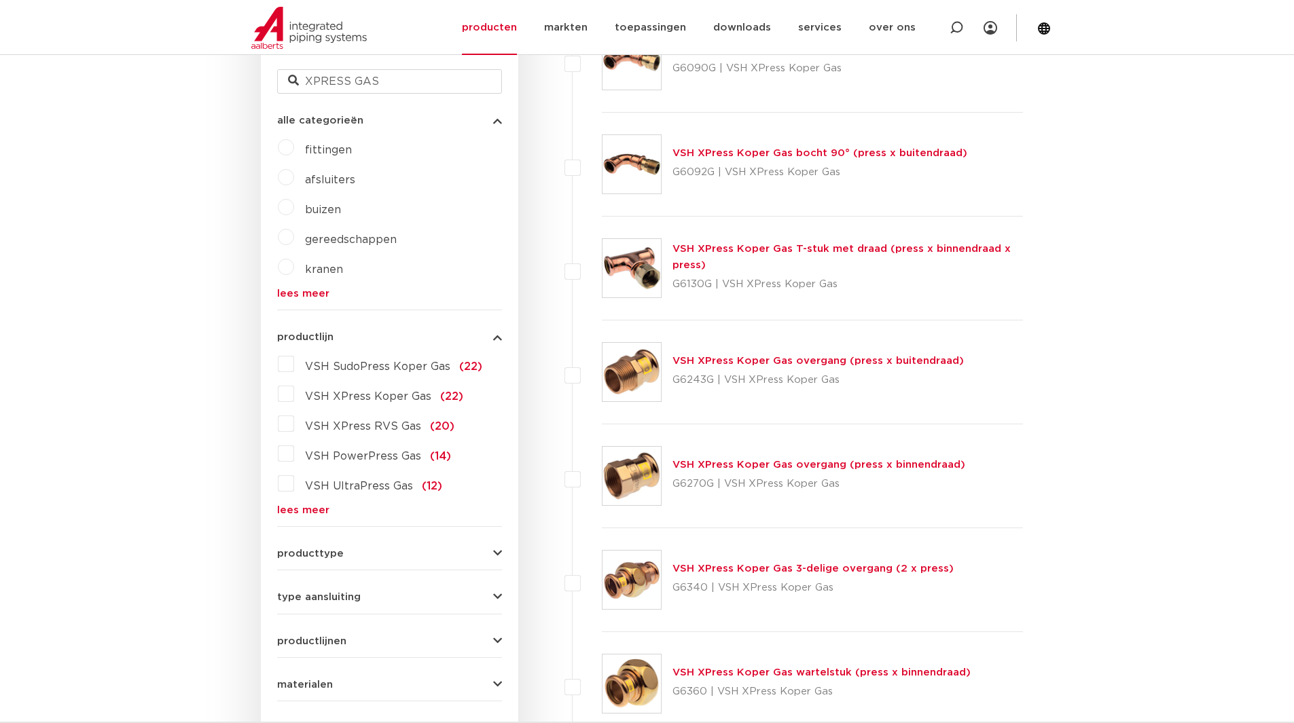
click at [379, 432] on span "VSH XPress RVS Gas" at bounding box center [363, 426] width 116 height 11
click at [0, 0] on input "VSH XPress RVS Gas (20)" at bounding box center [0, 0] width 0 height 0
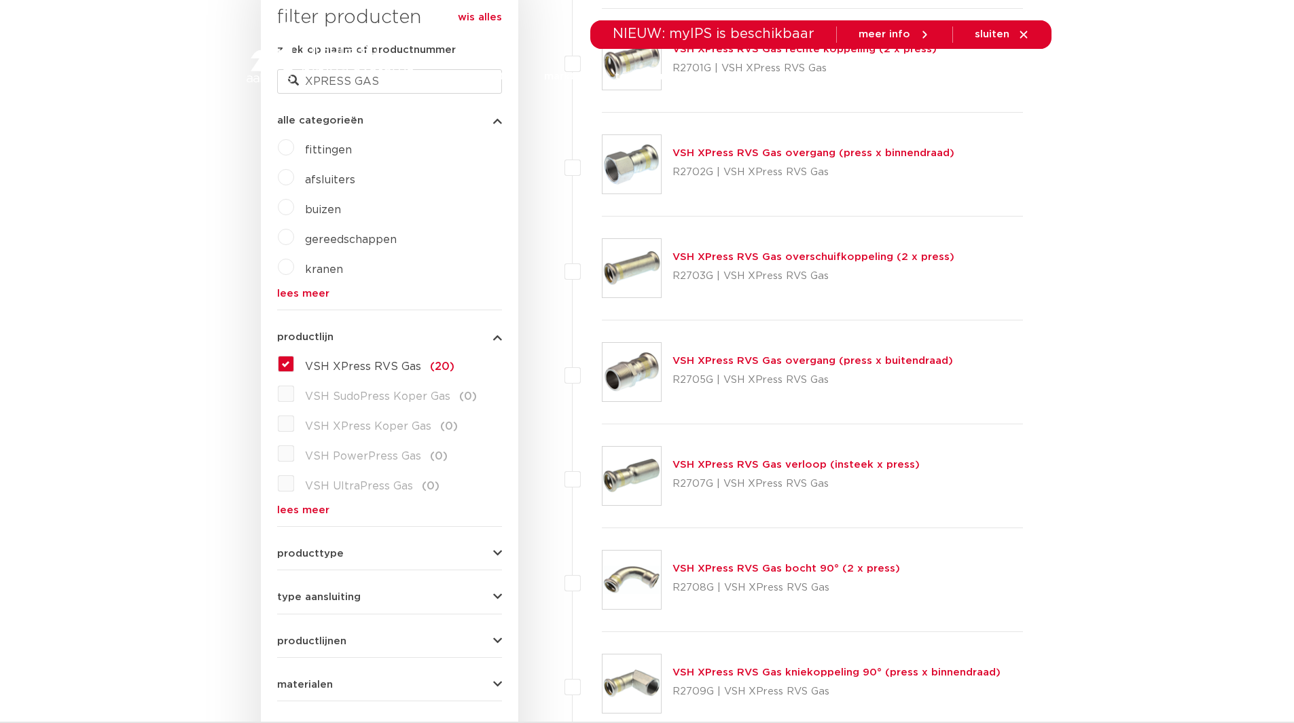
click at [742, 465] on link "VSH XPress RVS Gas verloop (insteek x press)" at bounding box center [795, 465] width 247 height 10
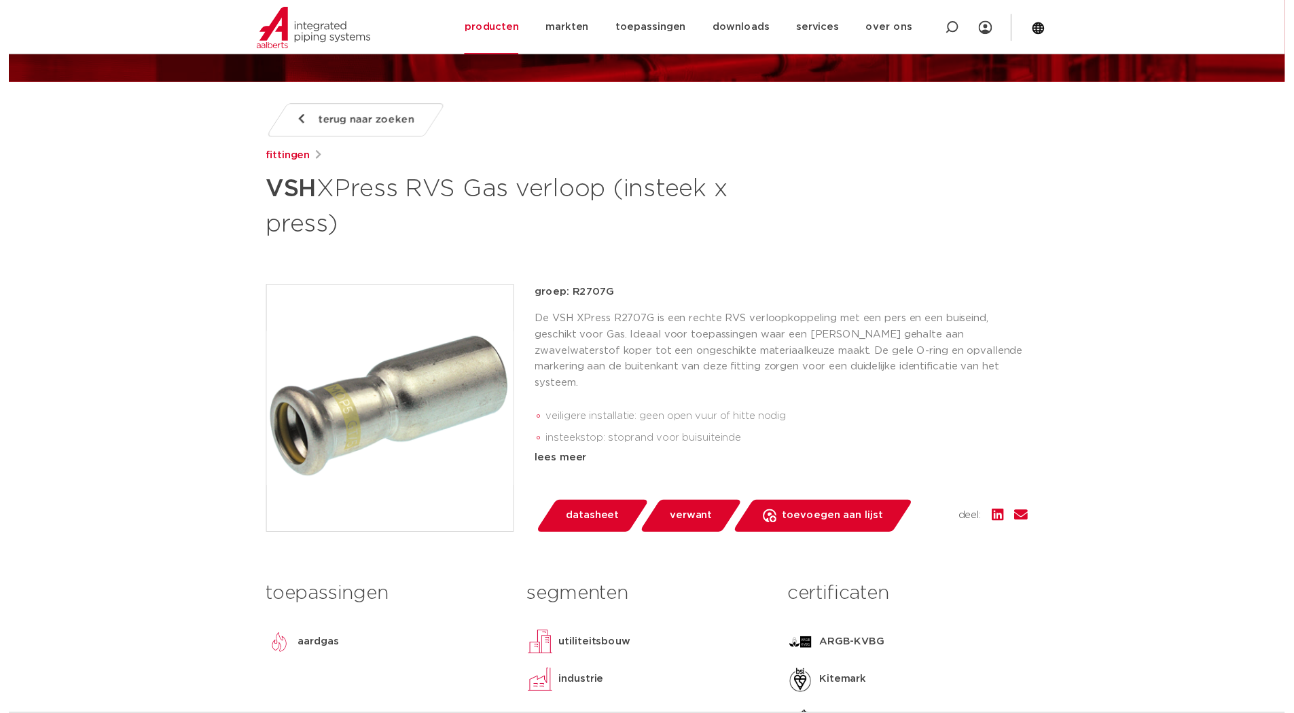
scroll to position [204, 0]
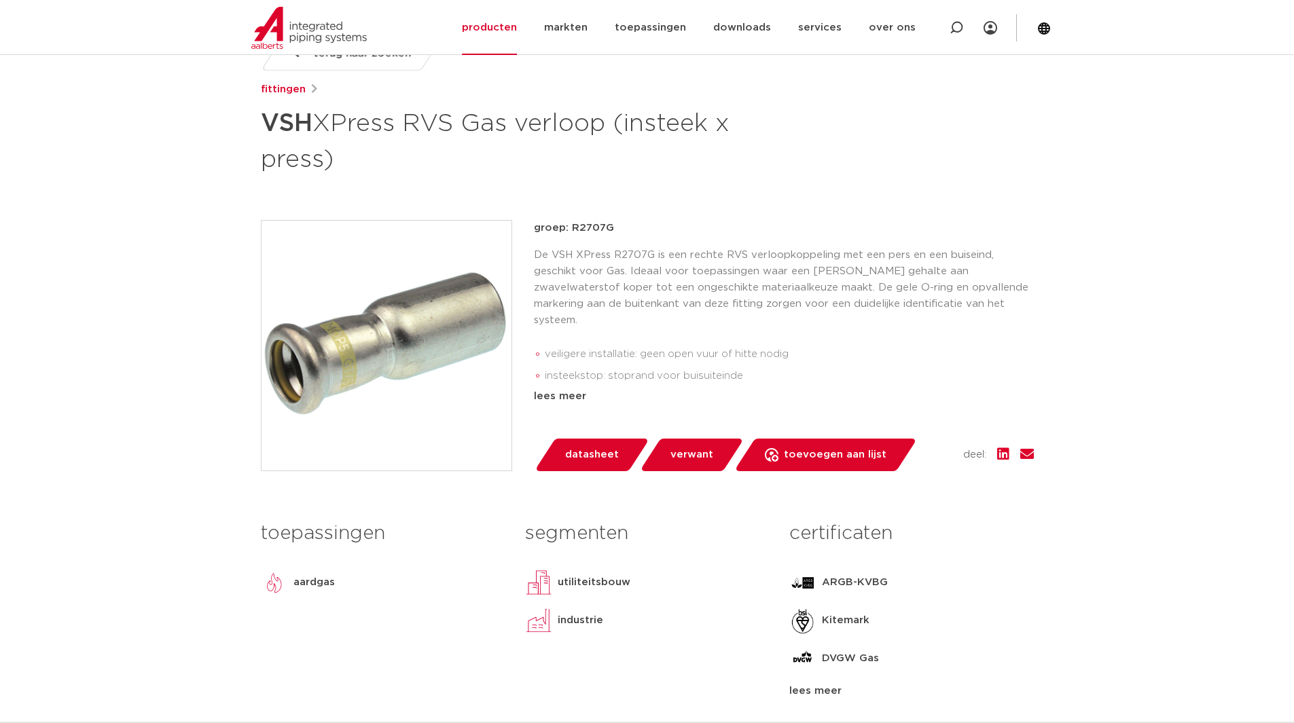
drag, startPoint x: 589, startPoint y: 464, endPoint x: 579, endPoint y: 467, distance: 9.9
click at [589, 463] on span "datasheet" at bounding box center [592, 455] width 54 height 22
